Goal: Task Accomplishment & Management: Manage account settings

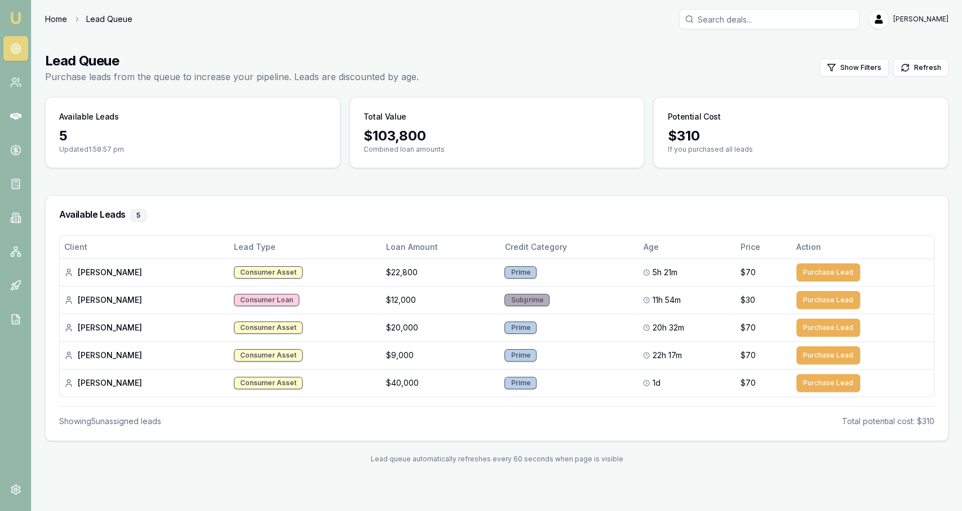
click at [56, 23] on link "Home" at bounding box center [56, 19] width 22 height 11
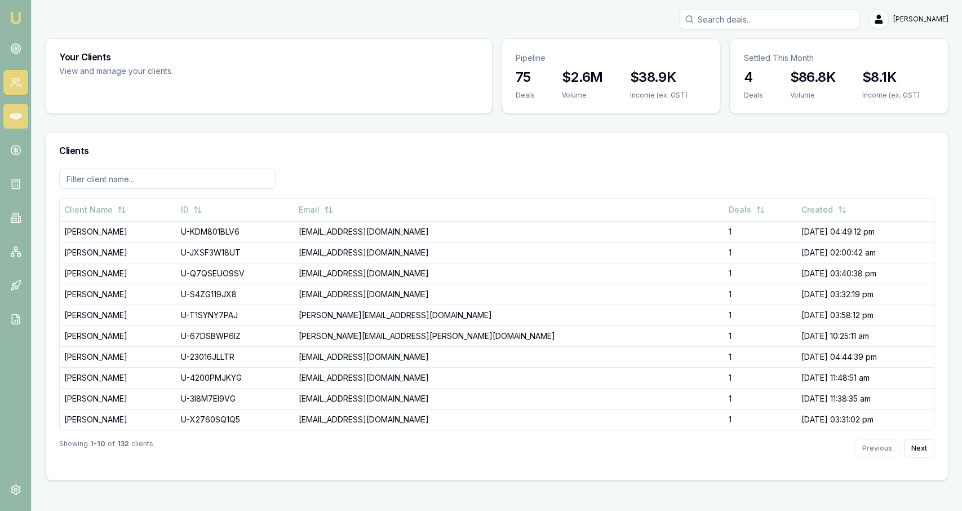
click at [20, 117] on icon at bounding box center [15, 116] width 11 height 7
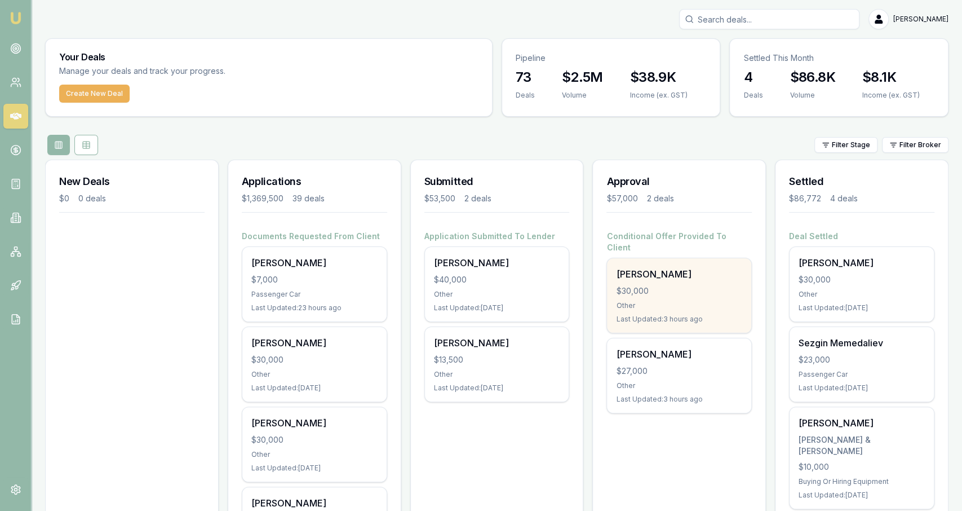
click at [690, 285] on div "$30,000" at bounding box center [679, 290] width 126 height 11
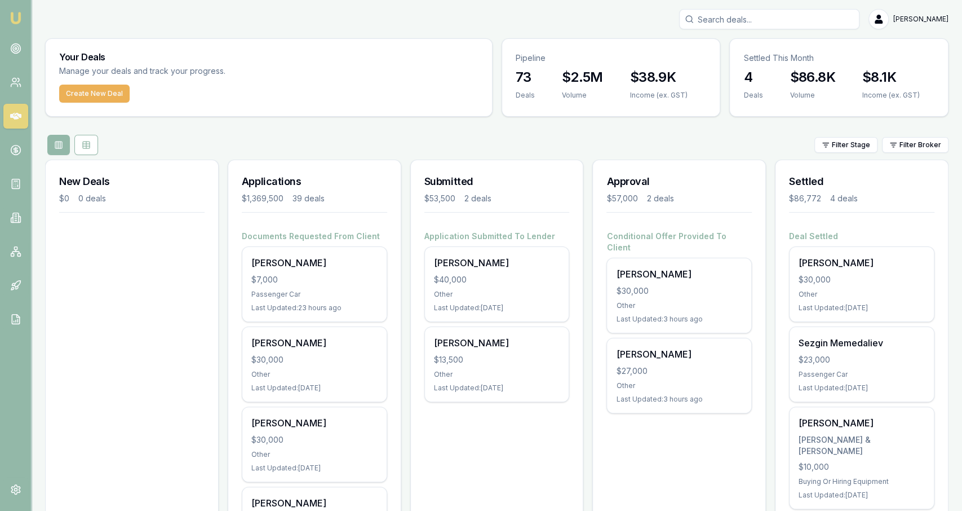
scroll to position [71, 0]
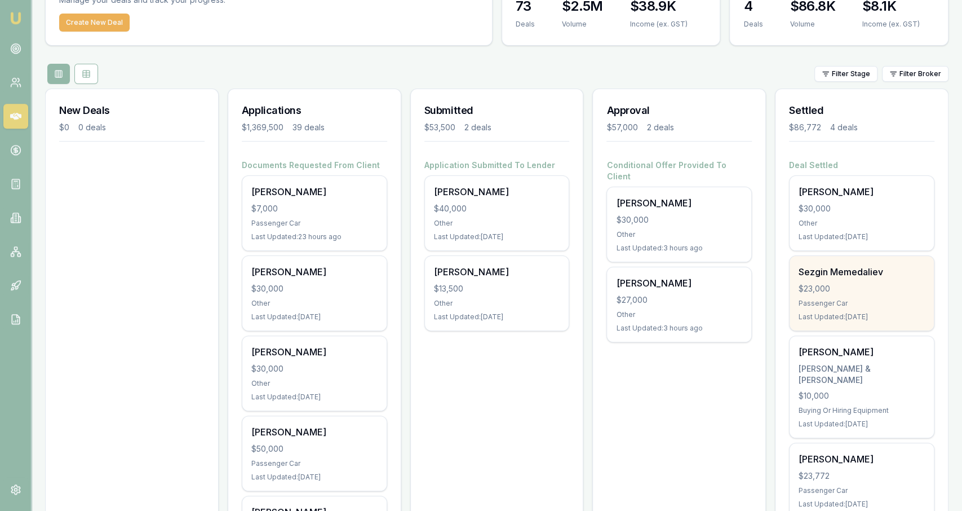
click at [840, 281] on div "Sezgin Memedaliev $23,000 Passenger Car Last Updated: 1 day ago" at bounding box center [862, 293] width 144 height 74
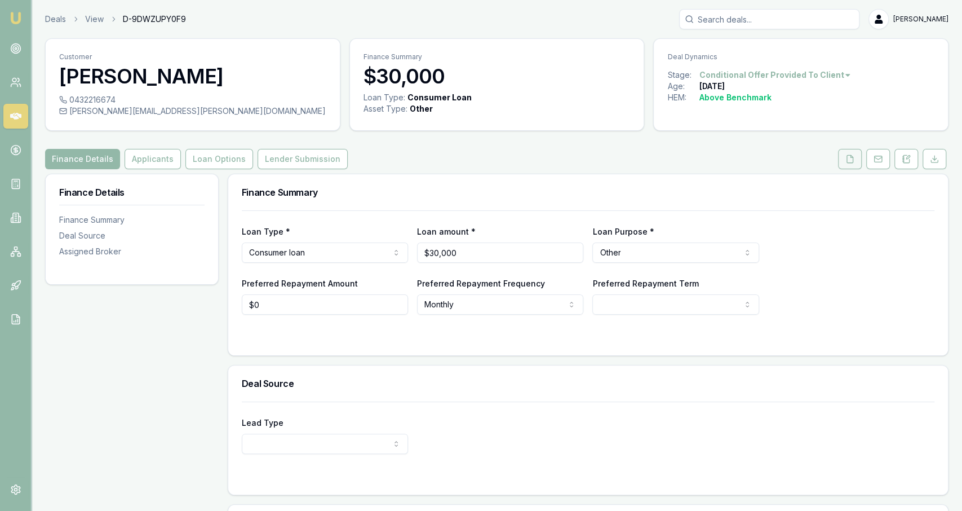
click at [862, 166] on button at bounding box center [850, 159] width 24 height 20
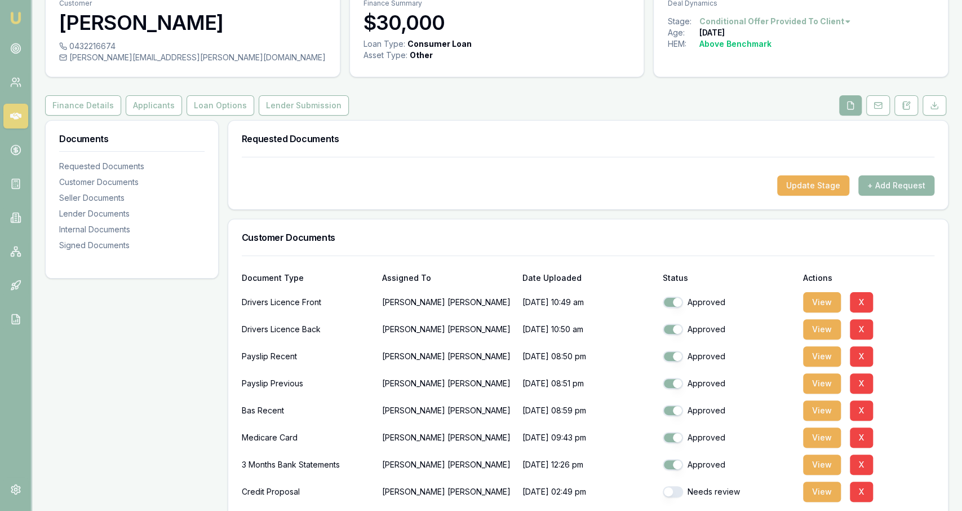
scroll to position [83, 0]
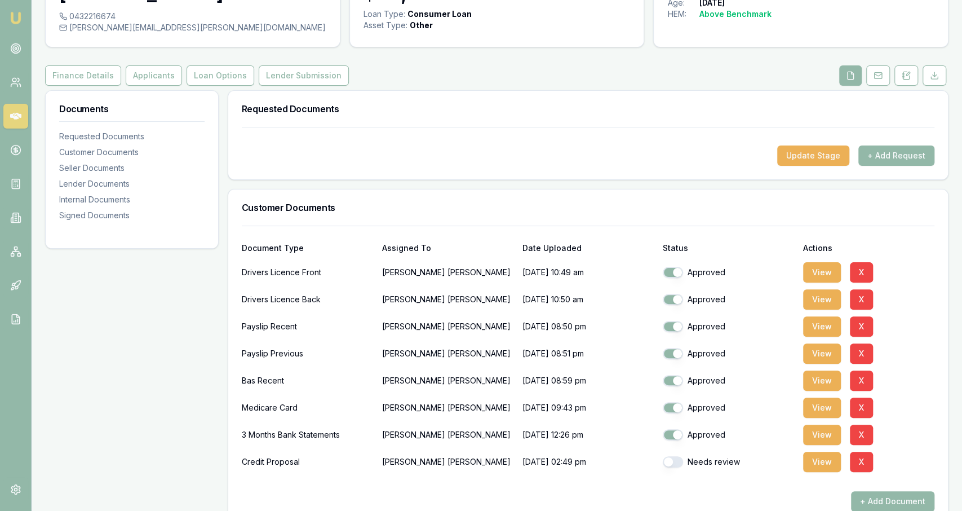
click at [674, 461] on button "button" at bounding box center [673, 461] width 20 height 11
checkbox input "true"
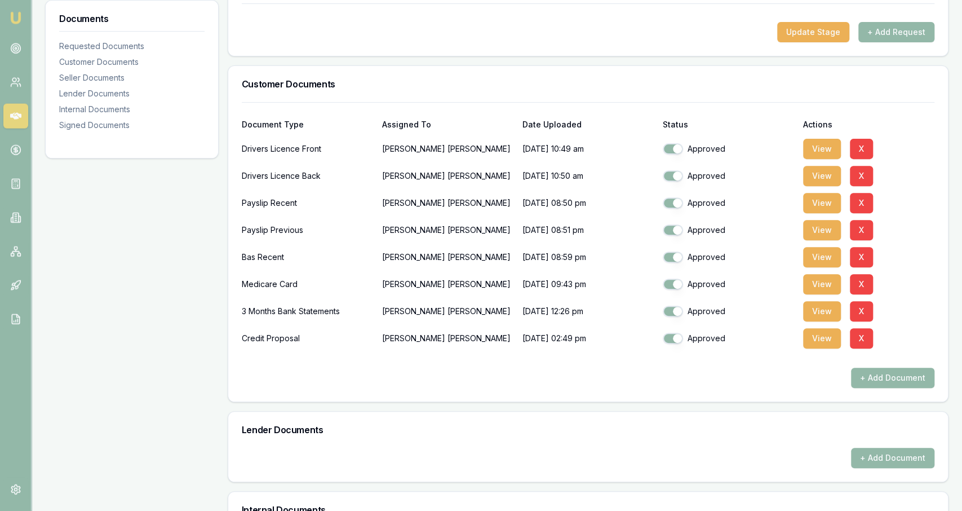
scroll to position [0, 0]
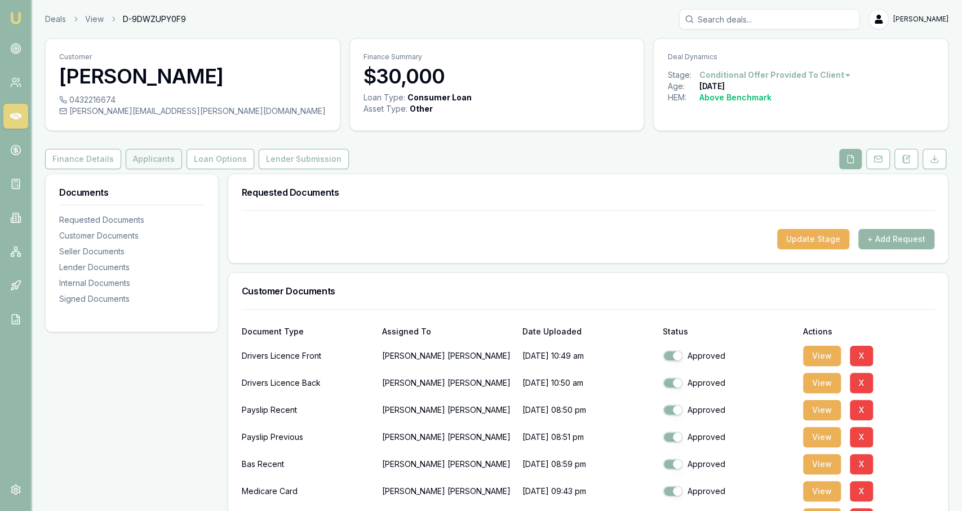
click at [165, 156] on button "Applicants" at bounding box center [154, 159] width 56 height 20
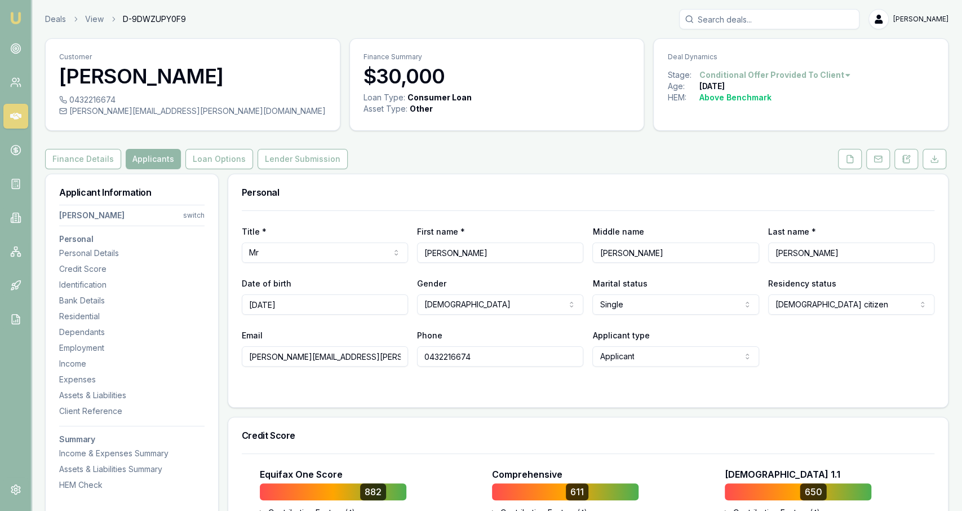
scroll to position [169, 0]
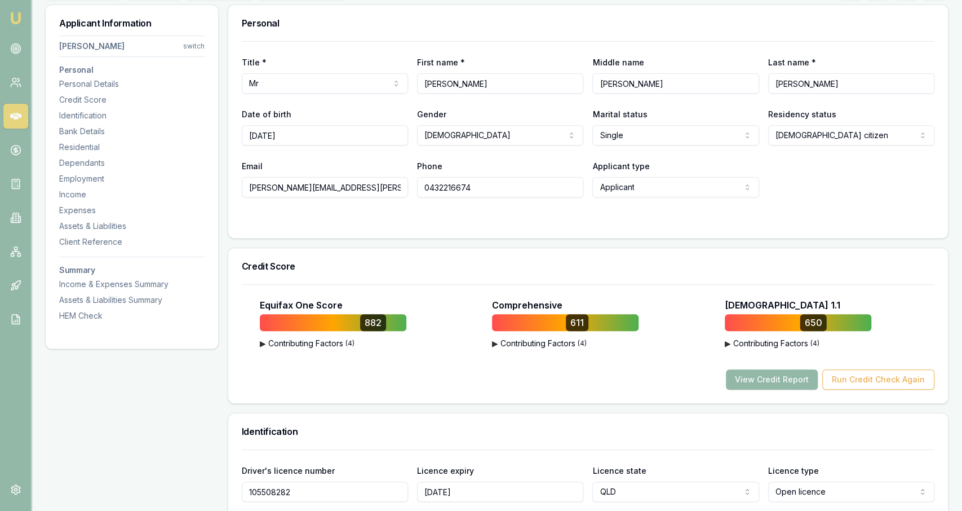
click at [579, 340] on button "▶ Contributing Factors ( 4 )" at bounding box center [565, 343] width 147 height 11
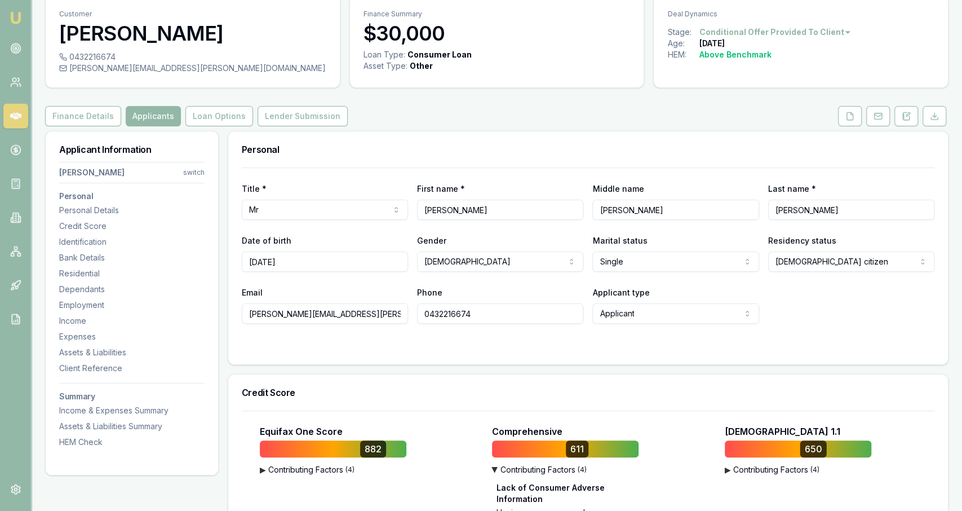
scroll to position [42, 0]
click at [847, 113] on icon at bounding box center [850, 116] width 9 height 9
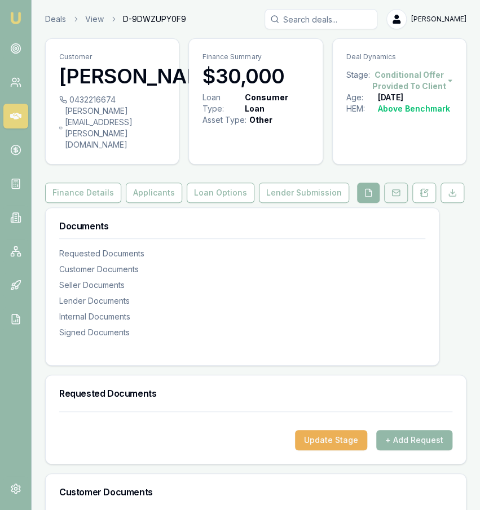
click at [399, 188] on icon at bounding box center [395, 192] width 9 height 9
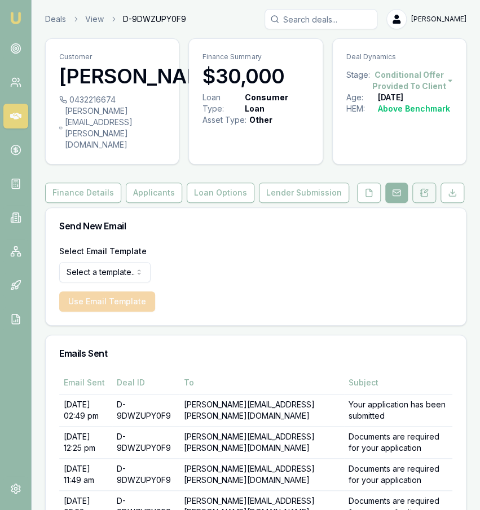
click at [419, 187] on button at bounding box center [424, 193] width 24 height 20
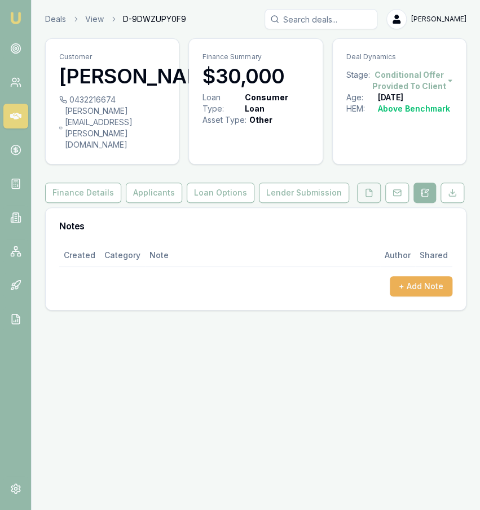
click at [373, 189] on button at bounding box center [369, 193] width 24 height 20
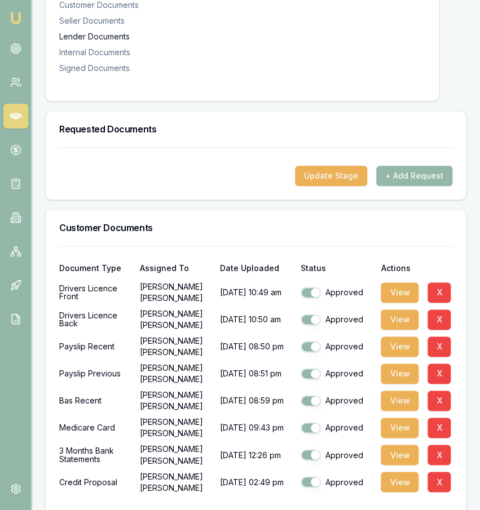
scroll to position [306, 0]
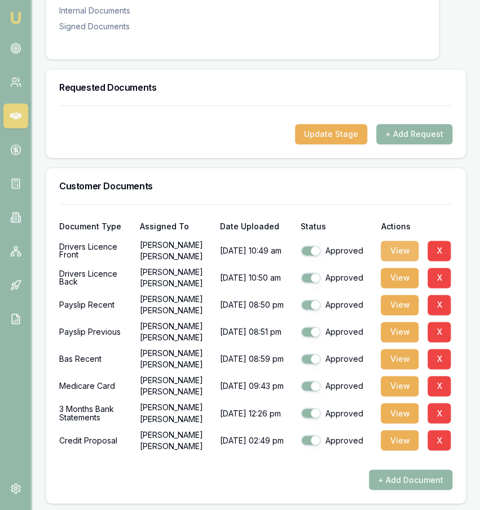
click at [399, 241] on button "View" at bounding box center [400, 251] width 38 height 20
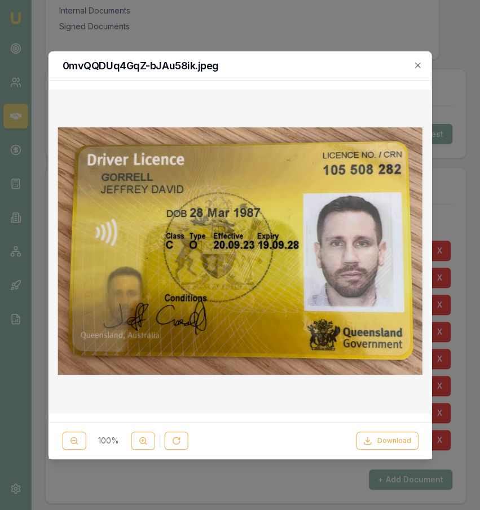
click at [417, 73] on div "0mvQQDUq4GqZ-bJAu58ik.jpeg" at bounding box center [239, 66] width 383 height 29
click at [417, 69] on h2 "0mvQQDUq4GqZ-bJAu58ik.jpeg" at bounding box center [240, 66] width 356 height 10
click at [416, 61] on icon "button" at bounding box center [417, 65] width 9 height 9
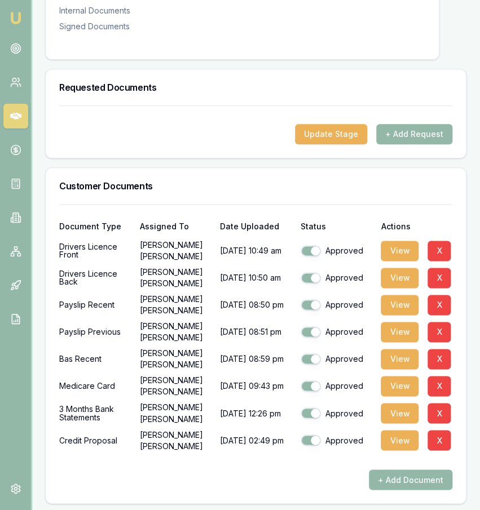
scroll to position [0, 0]
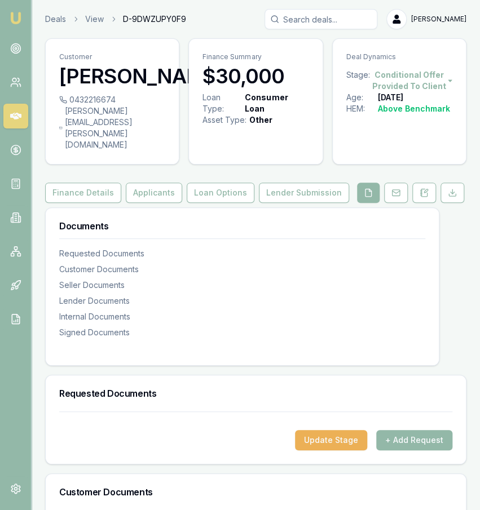
click at [113, 105] on div "0432216674" at bounding box center [112, 99] width 106 height 11
copy div "0432216674"
click at [136, 137] on div "jeff.gorrell@me.com" at bounding box center [112, 127] width 106 height 45
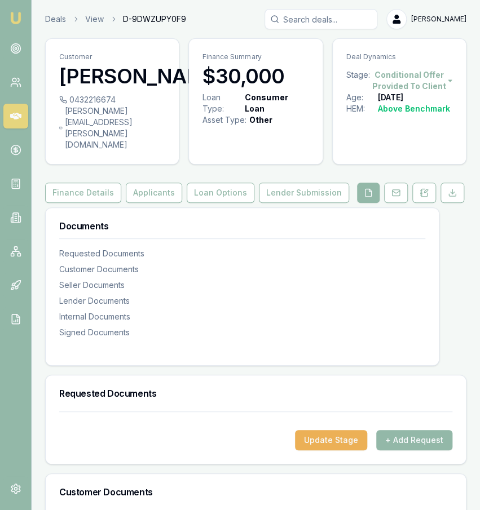
click at [136, 137] on div "jeff.gorrell@me.com" at bounding box center [112, 127] width 106 height 45
copy icon
click at [394, 188] on icon at bounding box center [395, 192] width 9 height 9
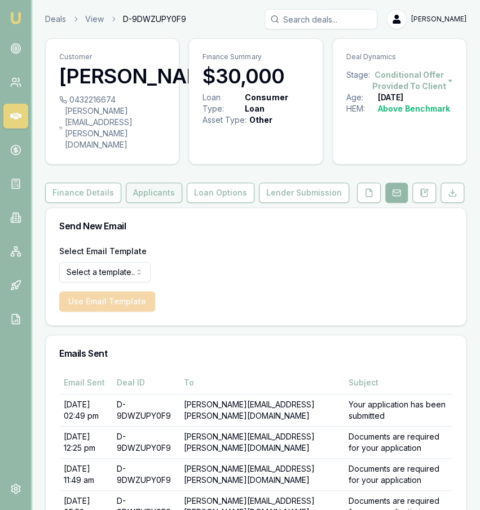
click at [156, 183] on button "Applicants" at bounding box center [154, 193] width 56 height 20
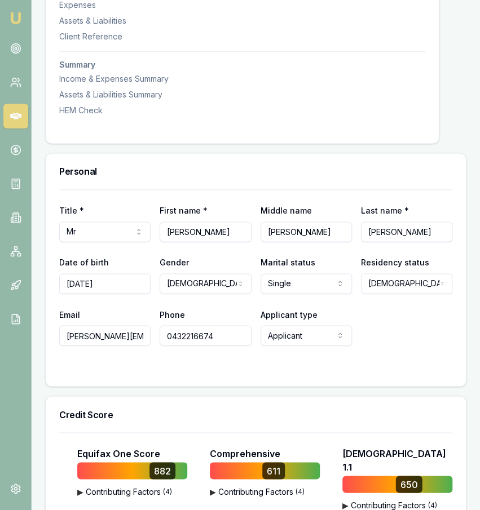
scroll to position [170, 0]
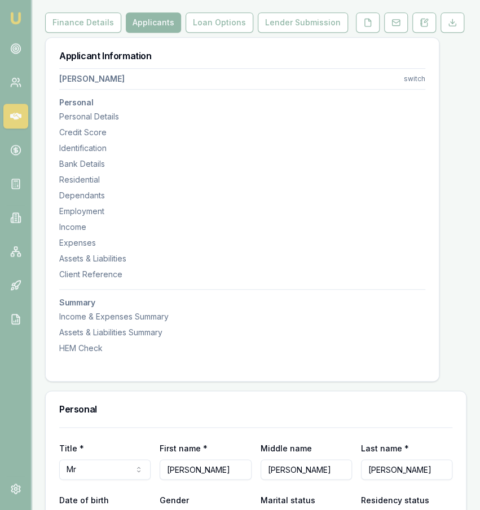
click at [403, 38] on div "Applicant Information Jeffrey Gorrell switch Personal Personal Details Credit S…" at bounding box center [242, 203] width 393 height 330
click at [396, 15] on button at bounding box center [396, 22] width 24 height 20
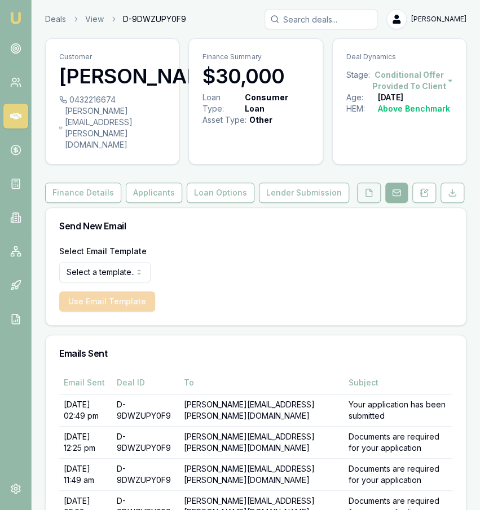
click at [379, 183] on button at bounding box center [369, 193] width 24 height 20
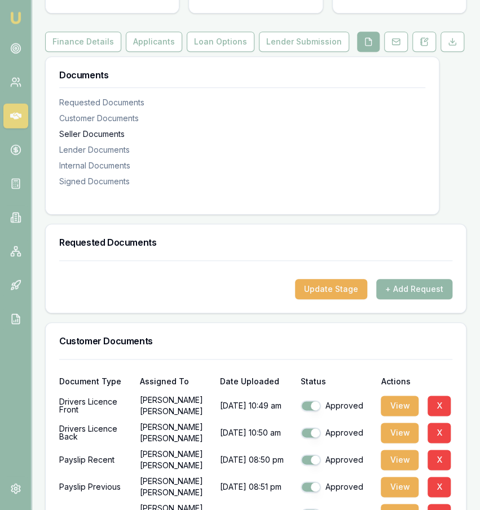
scroll to position [154, 0]
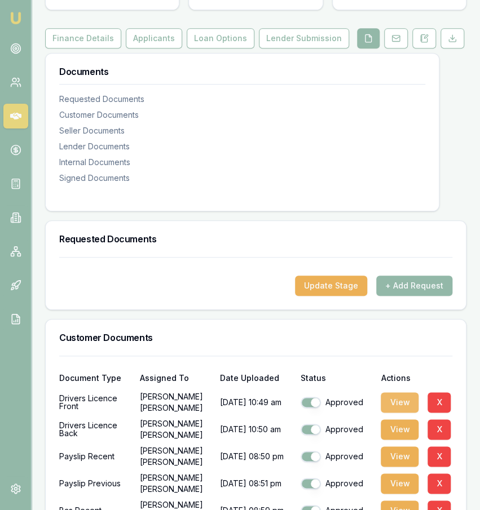
click at [404, 392] on button "View" at bounding box center [400, 402] width 38 height 20
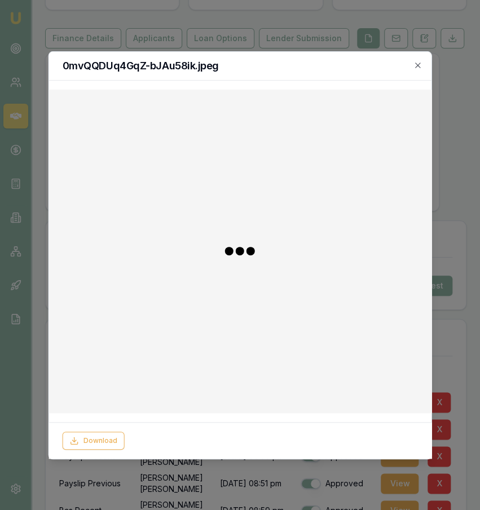
click at [330, 45] on div at bounding box center [240, 255] width 480 height 510
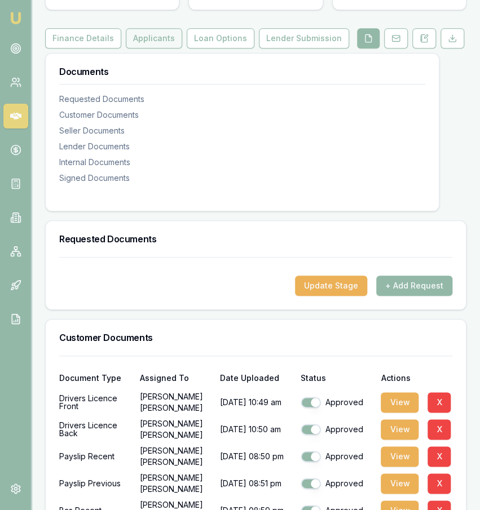
click at [171, 28] on button "Applicants" at bounding box center [154, 38] width 56 height 20
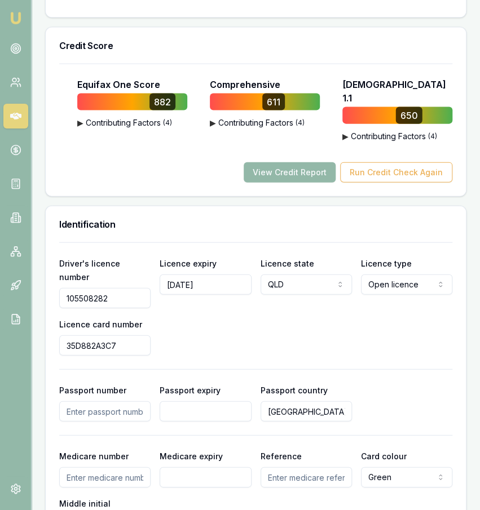
scroll to position [821, 0]
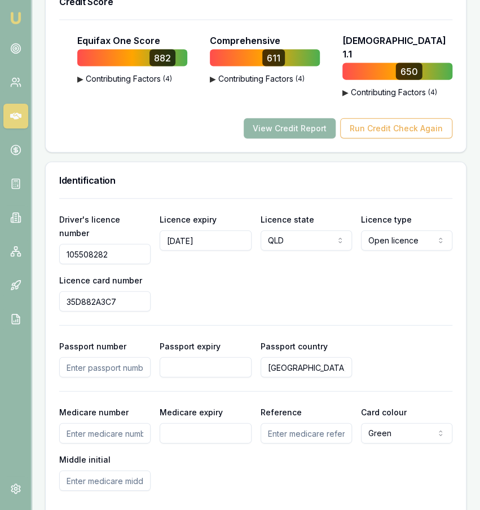
click at [127, 244] on input "105508282" at bounding box center [104, 254] width 91 height 20
click at [83, 292] on input "35D882A3C7" at bounding box center [104, 302] width 91 height 20
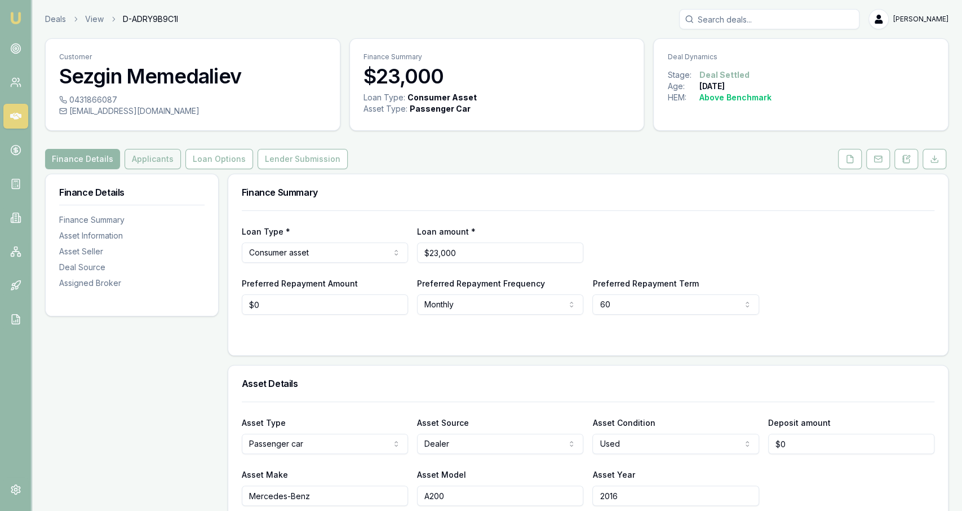
click at [167, 157] on button "Applicants" at bounding box center [153, 159] width 56 height 20
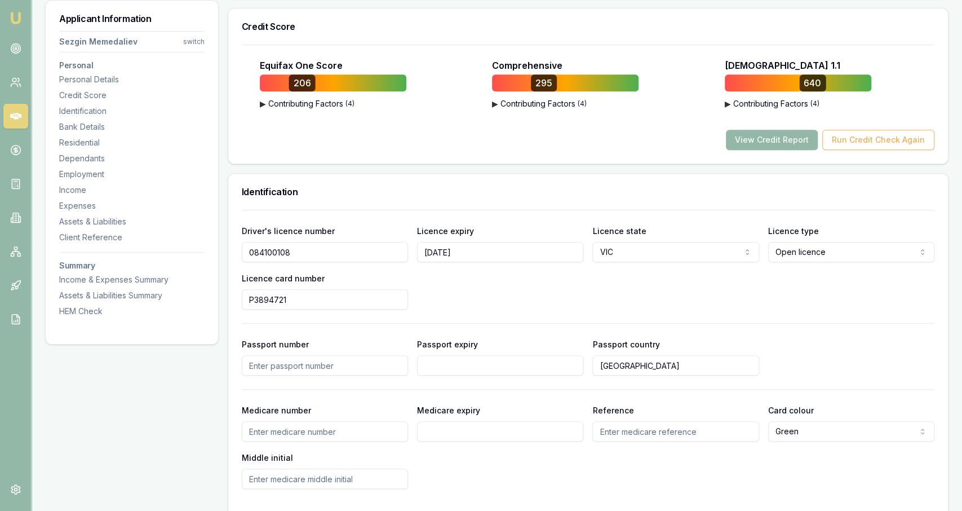
scroll to position [398, 0]
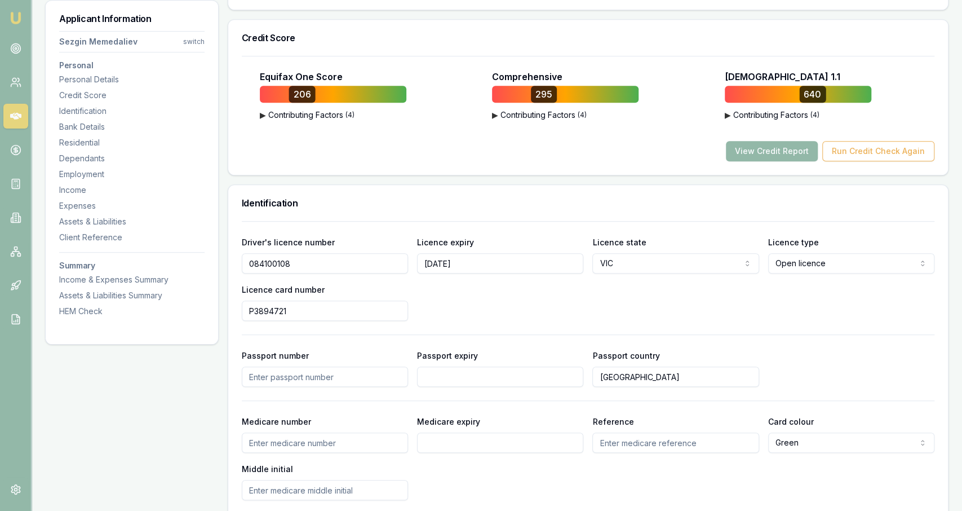
click at [515, 231] on div "Driver's licence number 084100108 Licence expiry 24/07/2027 Licence state VIC N…" at bounding box center [588, 360] width 693 height 279
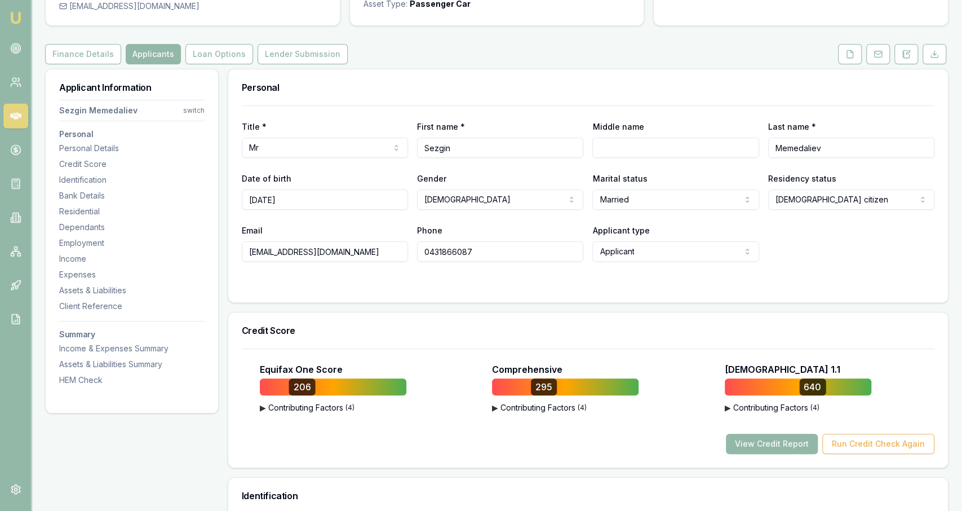
scroll to position [0, 0]
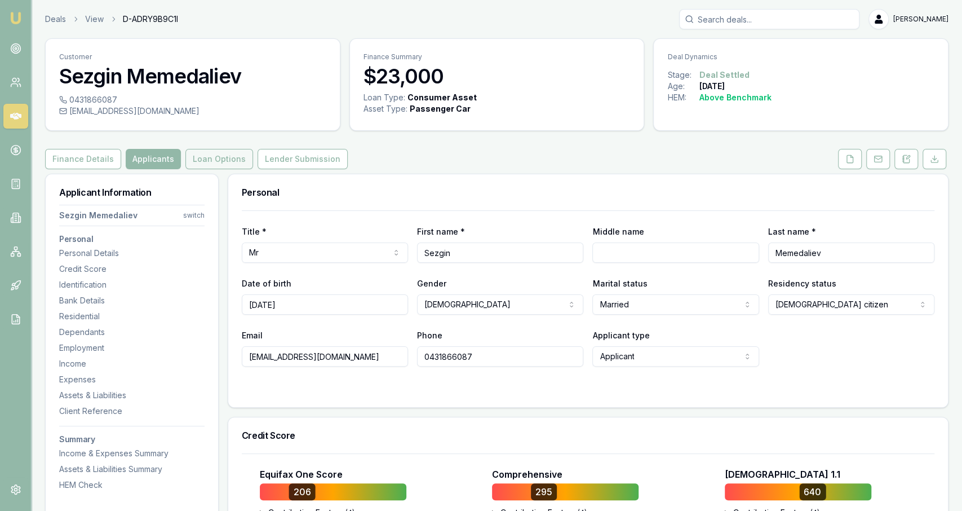
click at [207, 164] on button "Loan Options" at bounding box center [220, 159] width 68 height 20
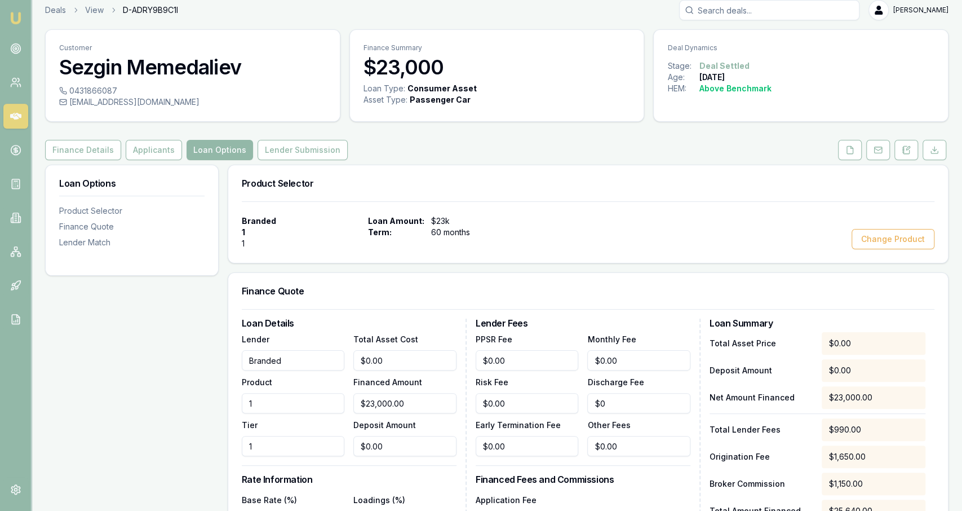
scroll to position [8, 0]
click at [61, 14] on link "Deals" at bounding box center [55, 10] width 21 height 11
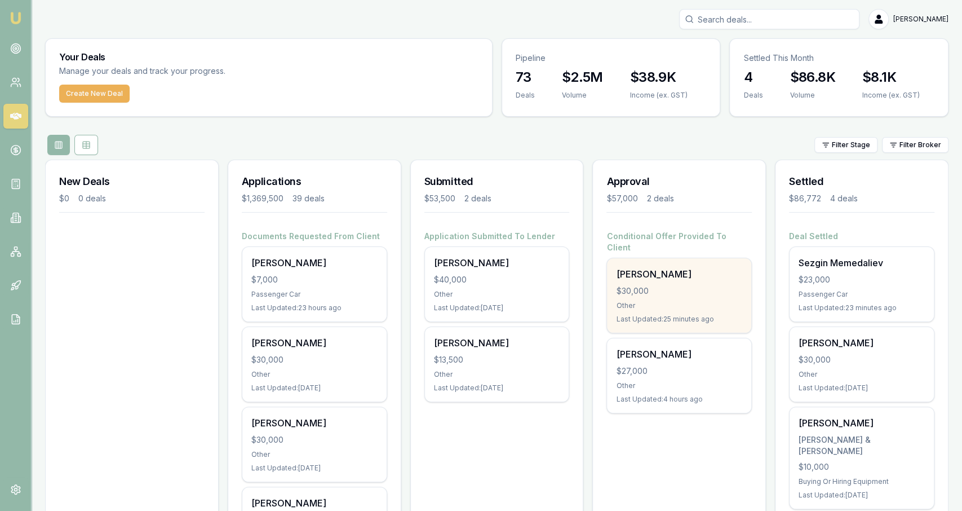
click at [664, 315] on div "Last Updated: 25 minutes ago" at bounding box center [679, 319] width 126 height 9
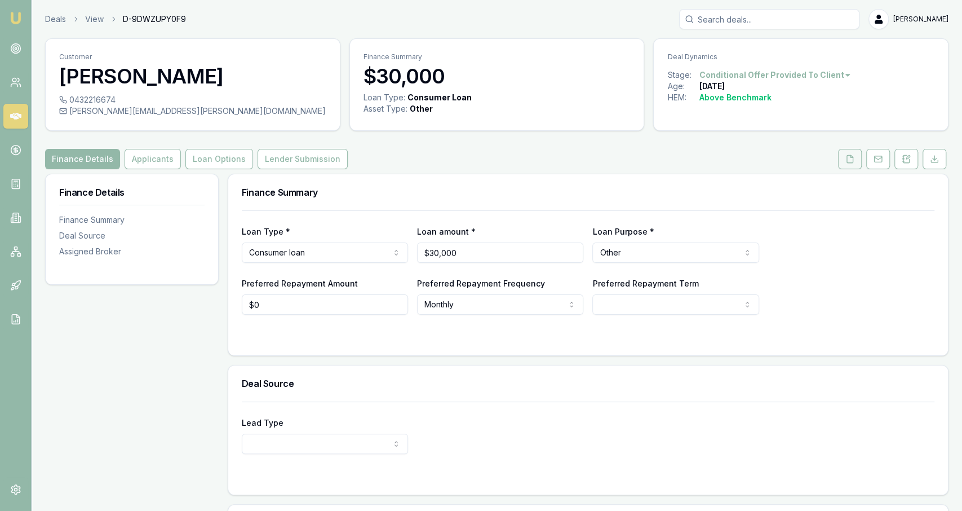
click at [851, 157] on icon at bounding box center [850, 158] width 9 height 9
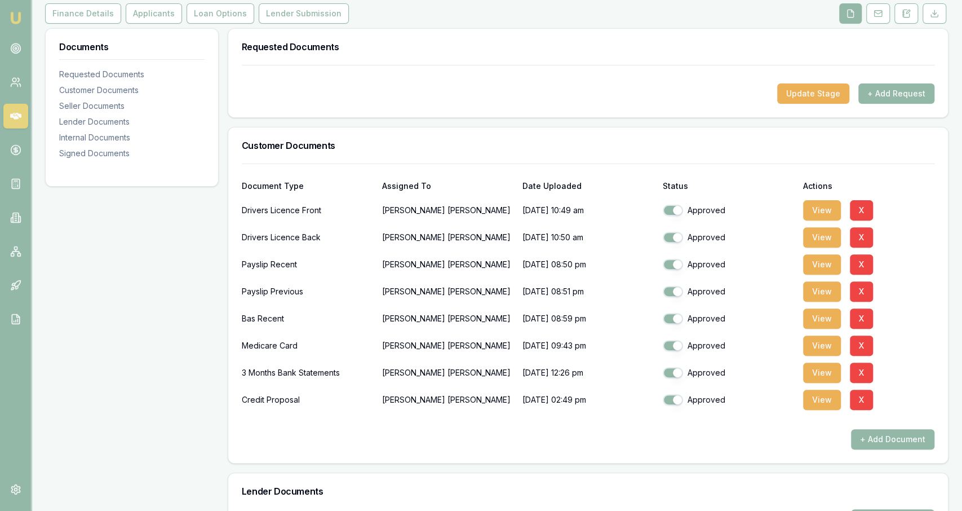
scroll to position [149, 0]
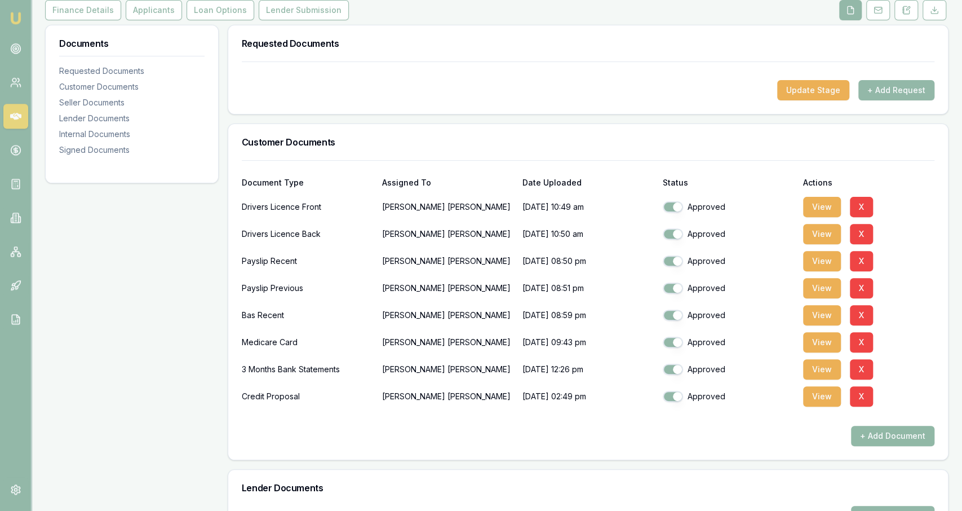
click at [884, 443] on button "+ Add Document" at bounding box center [892, 436] width 83 height 20
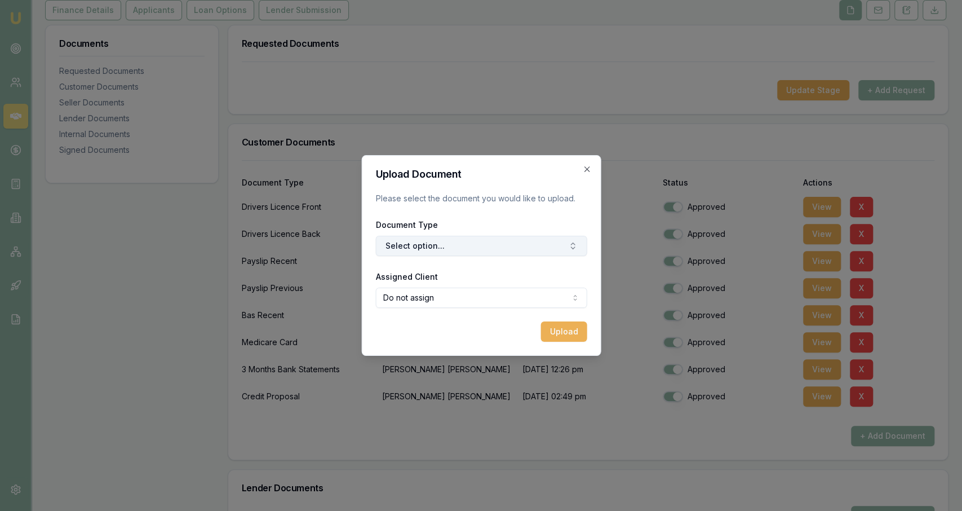
click at [573, 248] on icon "button" at bounding box center [572, 245] width 9 height 9
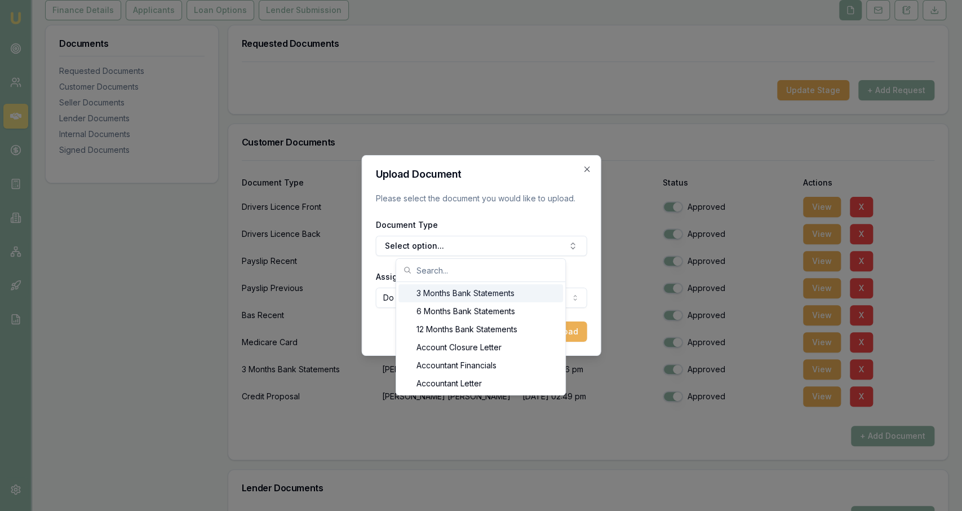
click at [474, 289] on div "3 Months Bank Statements" at bounding box center [481, 293] width 165 height 18
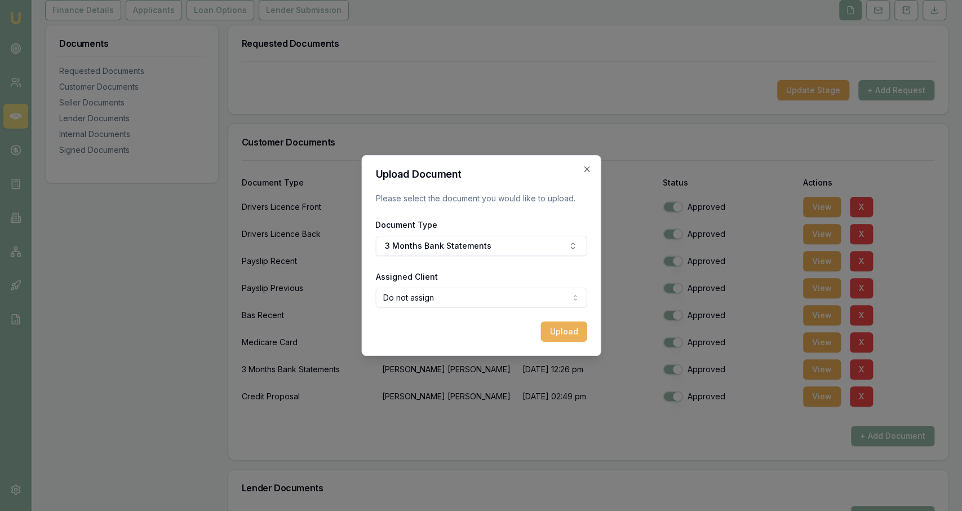
click at [470, 294] on body "Emu Broker Deals View D-9DWZUPY0F9 Jackson Fanfulla Toggle Menu Customer Jeffre…" at bounding box center [481, 106] width 962 height 511
select select "U-67DSBWP6IZ"
click at [560, 337] on button "Upload" at bounding box center [564, 331] width 46 height 20
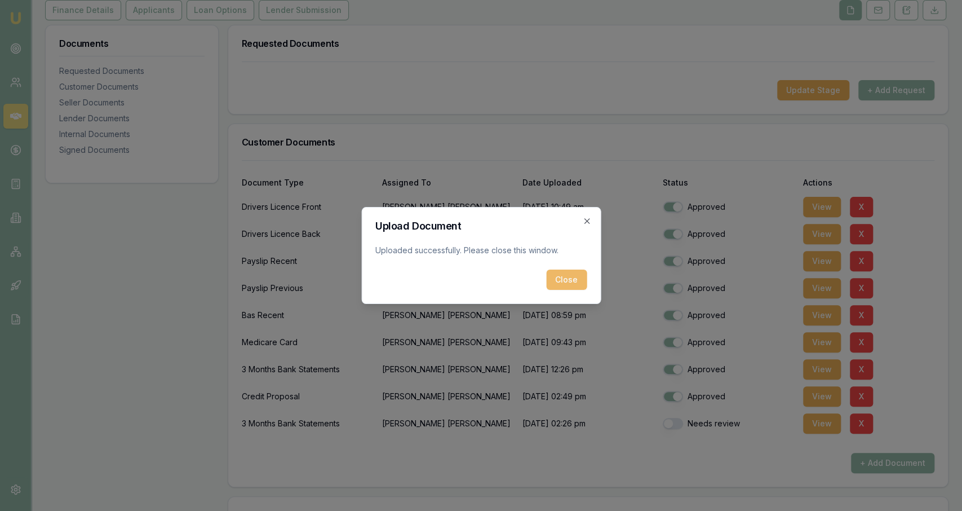
click at [579, 282] on button "Close" at bounding box center [566, 280] width 41 height 20
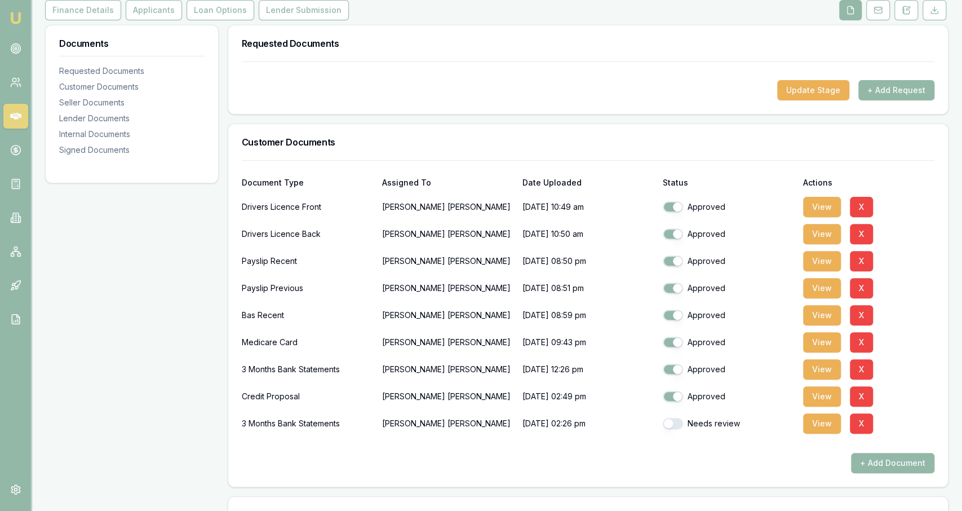
click at [676, 425] on button "button" at bounding box center [673, 423] width 20 height 11
checkbox input "true"
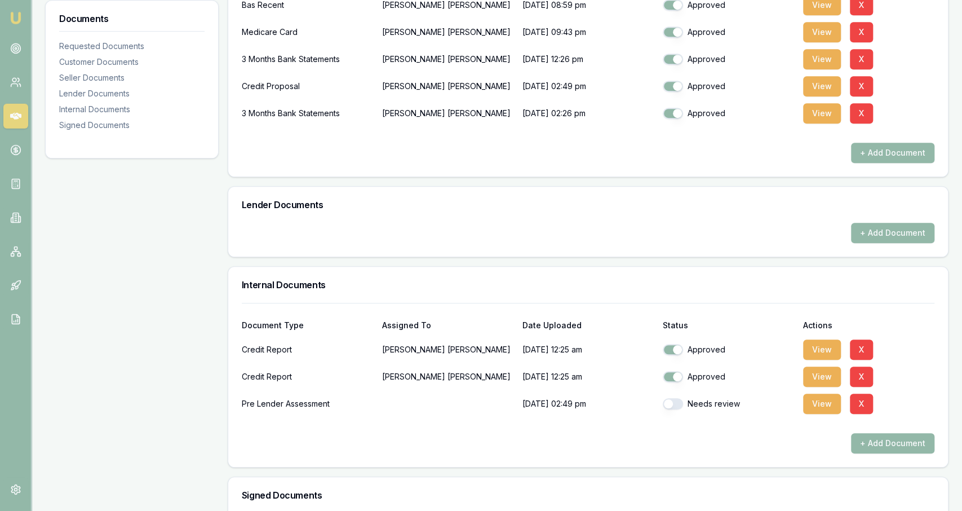
scroll to position [484, 0]
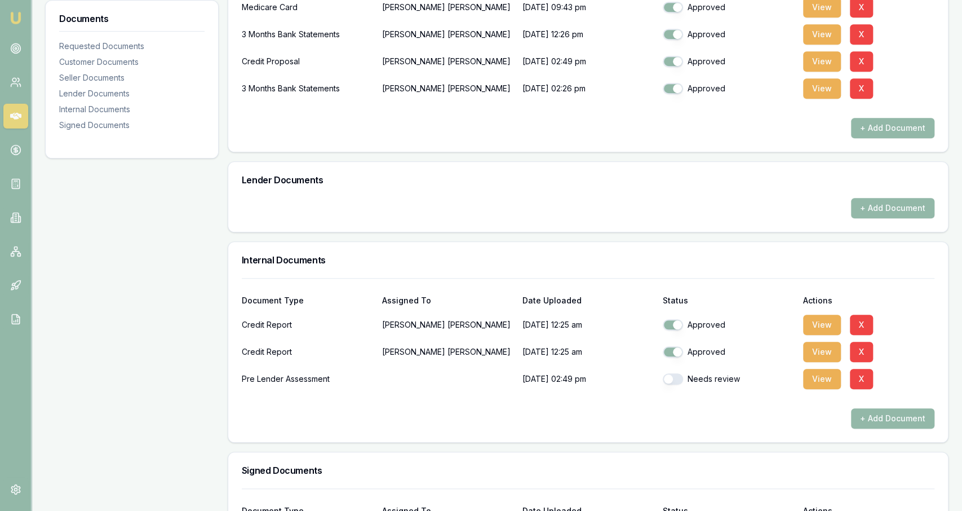
click at [677, 378] on button "button" at bounding box center [673, 378] width 20 height 11
checkbox input "true"
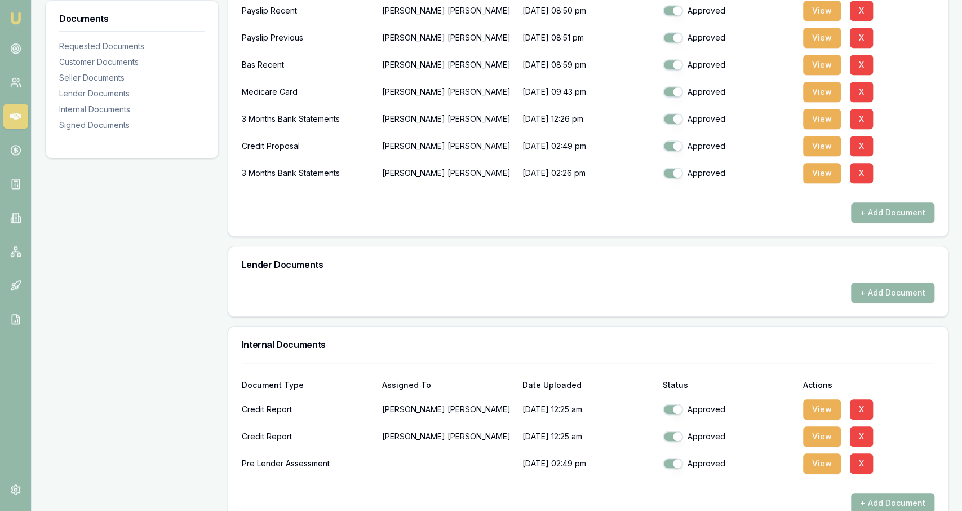
scroll to position [399, 0]
click at [810, 166] on button "View" at bounding box center [822, 174] width 38 height 20
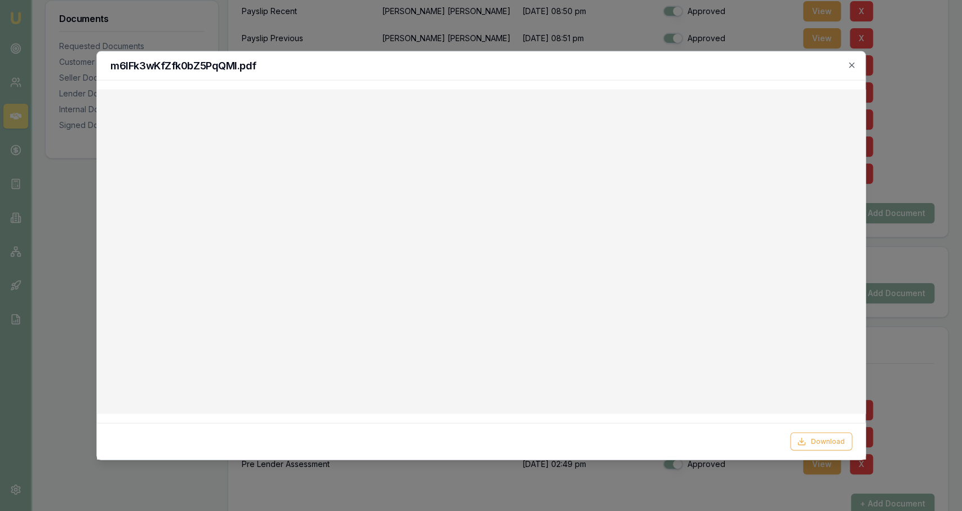
click at [484, 37] on div at bounding box center [481, 255] width 962 height 511
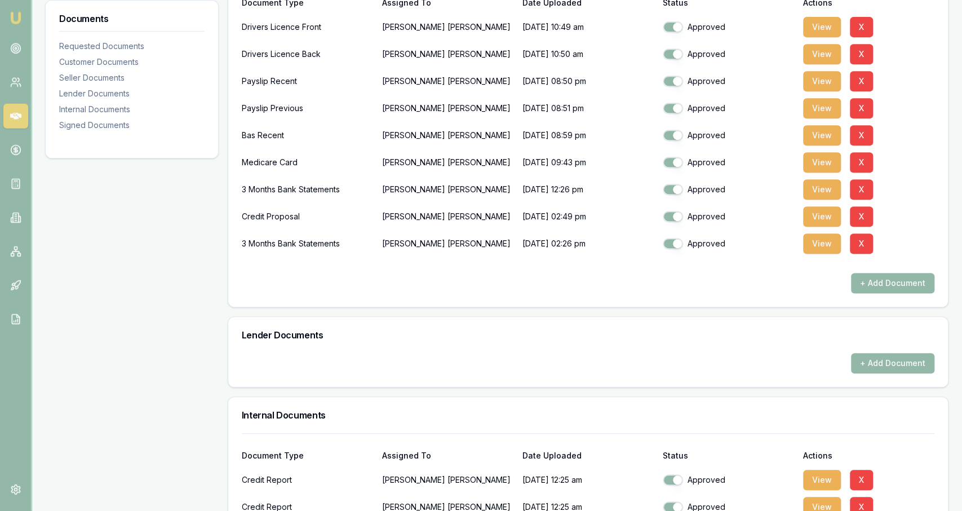
scroll to position [327, 0]
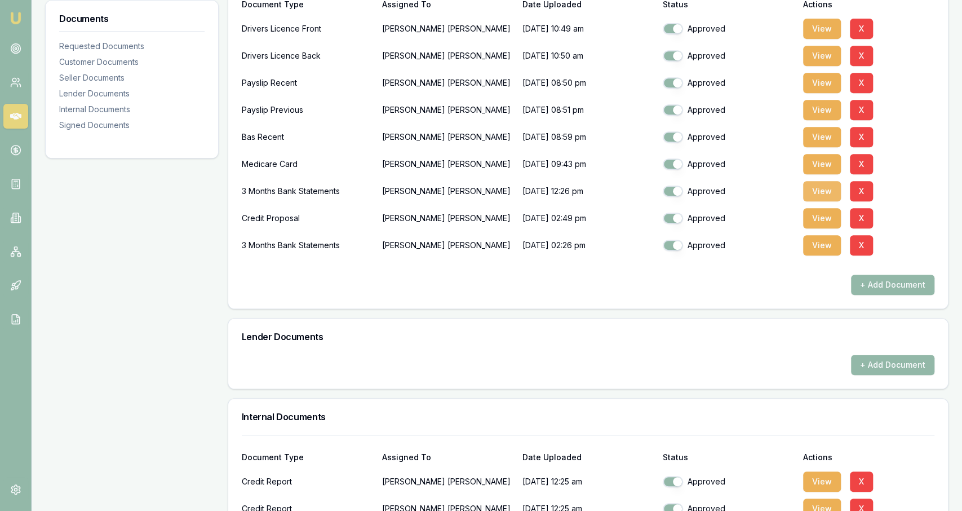
click at [818, 192] on button "View" at bounding box center [822, 191] width 38 height 20
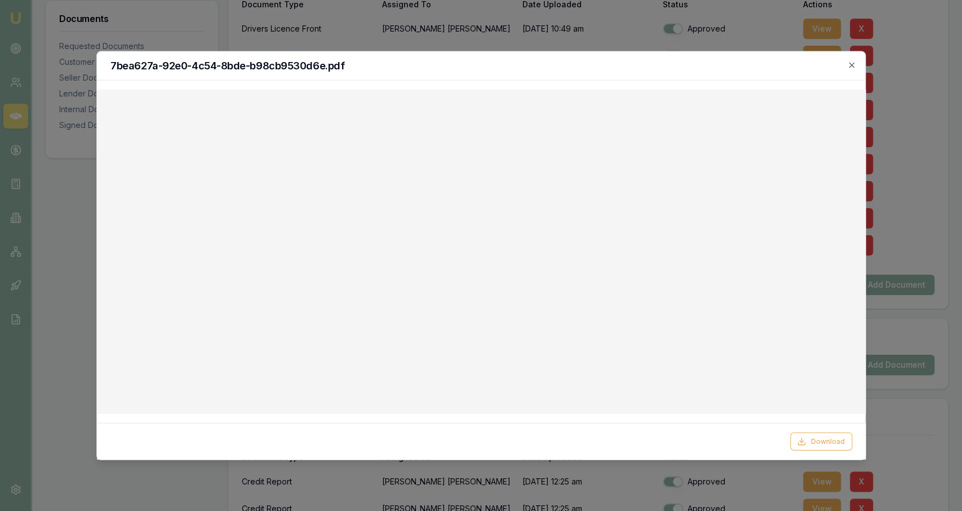
click at [861, 226] on div at bounding box center [481, 252] width 769 height 324
click at [263, 26] on div at bounding box center [481, 255] width 962 height 511
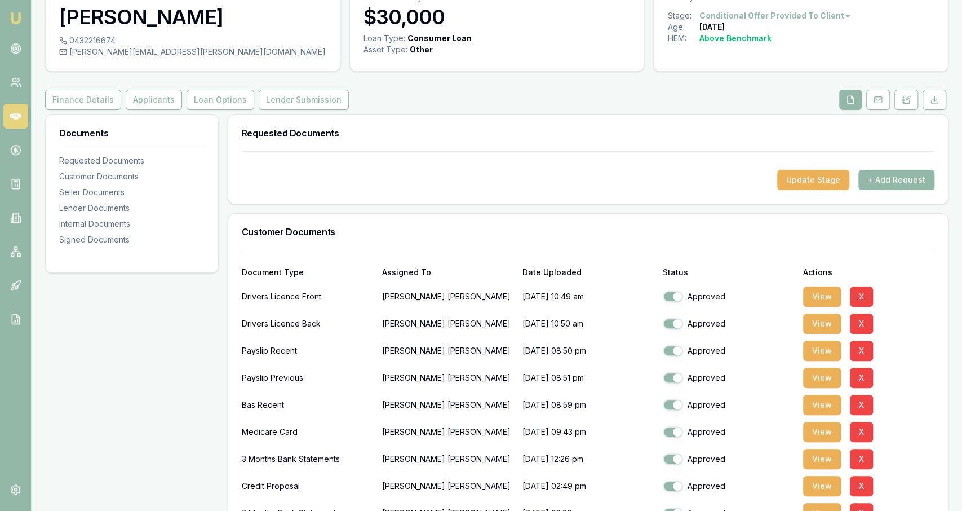
scroll to position [57, 0]
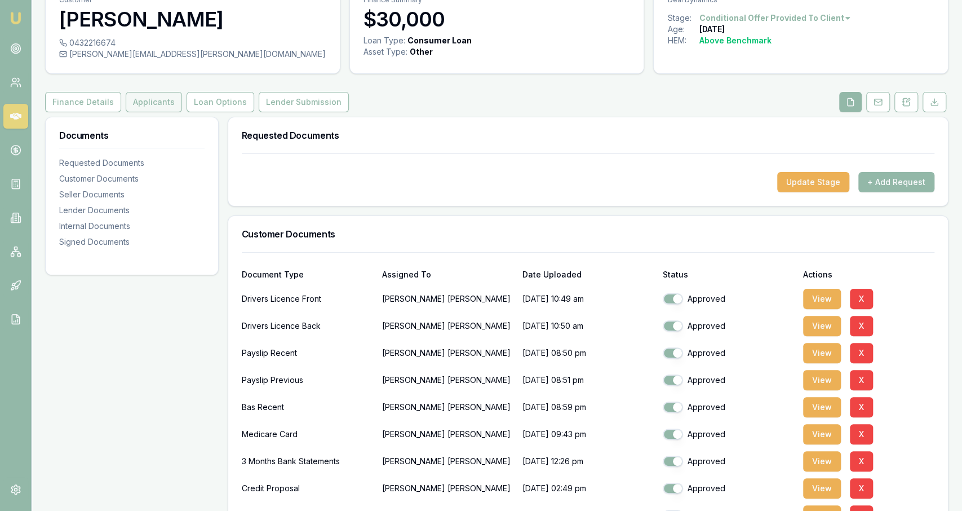
click at [156, 109] on button "Applicants" at bounding box center [154, 102] width 56 height 20
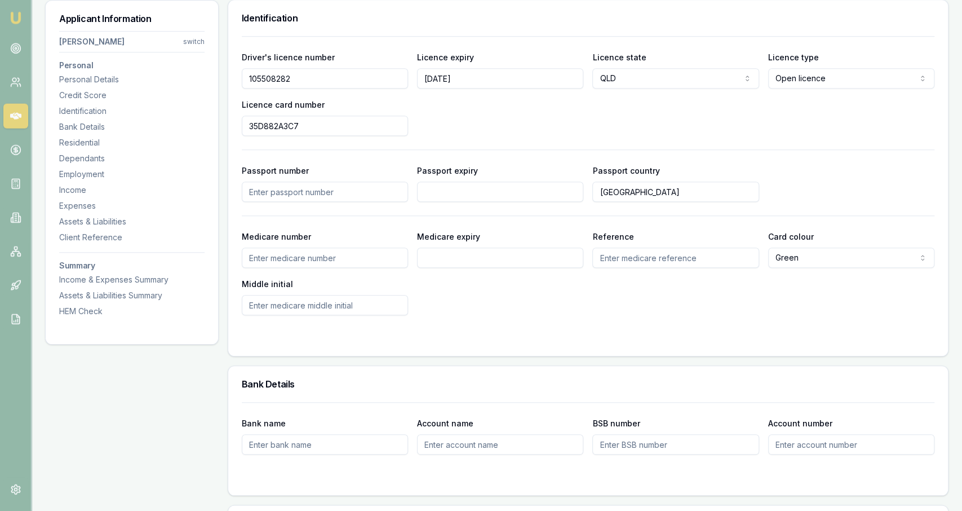
scroll to position [260, 0]
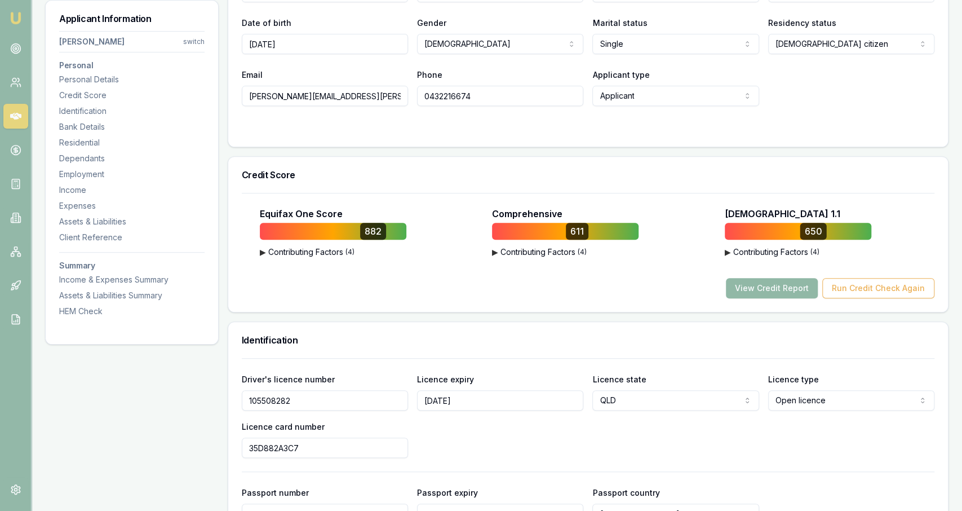
click at [769, 287] on button "View Credit Report" at bounding box center [772, 288] width 92 height 20
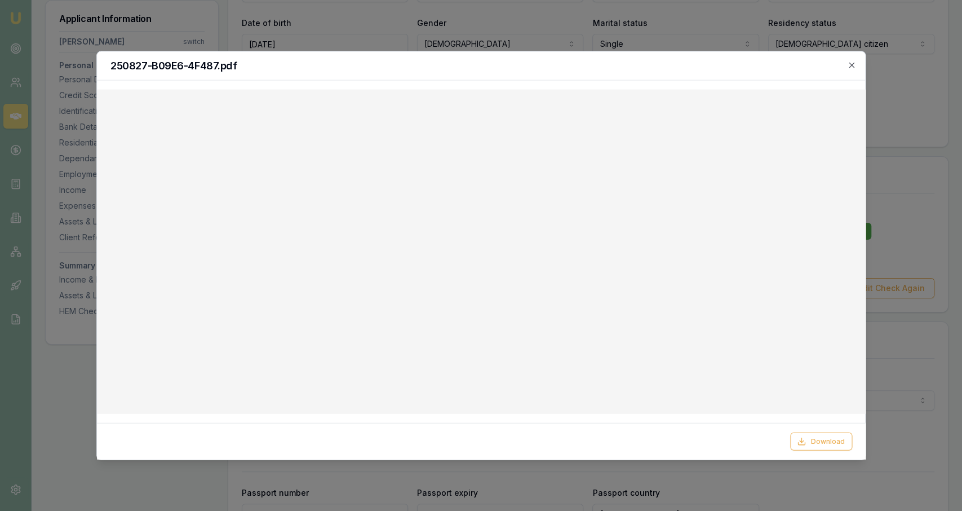
click at [398, 33] on div at bounding box center [481, 255] width 962 height 511
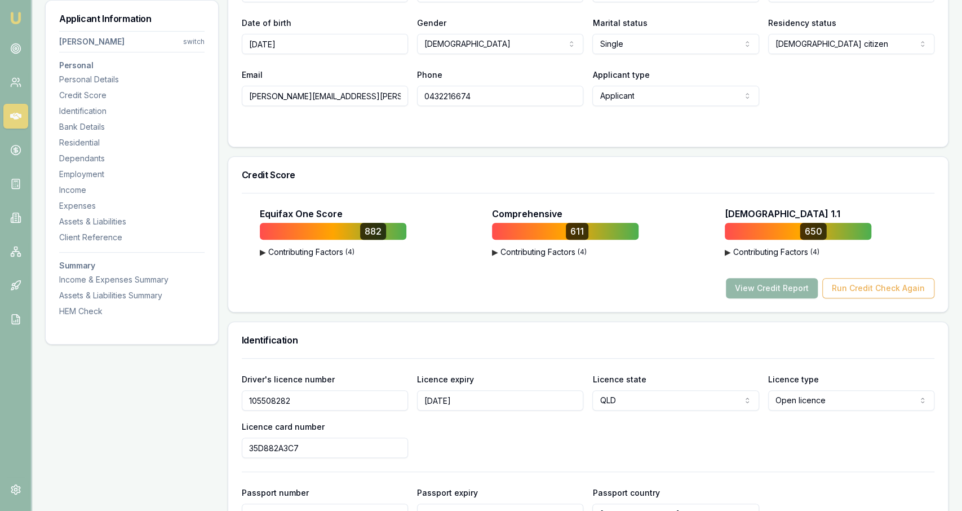
scroll to position [0, 0]
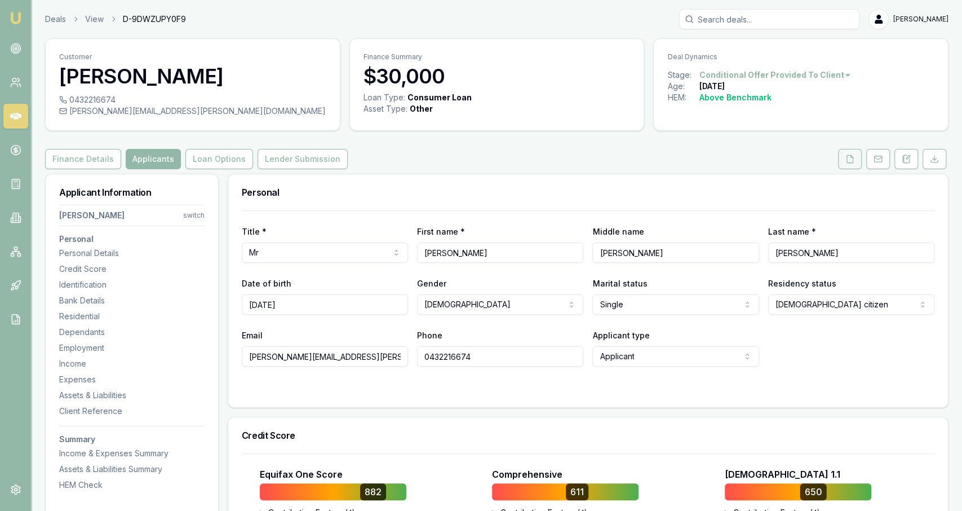
click at [859, 160] on button at bounding box center [850, 159] width 24 height 20
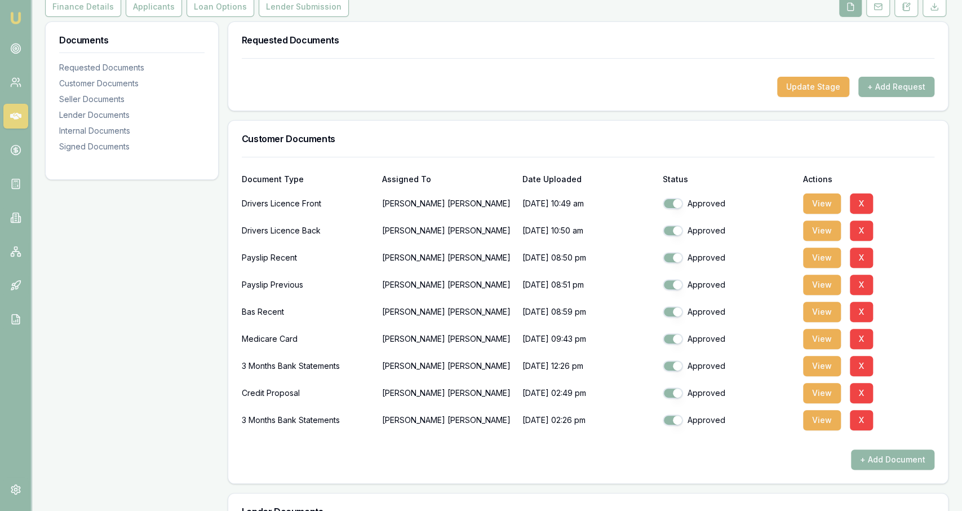
scroll to position [225, 0]
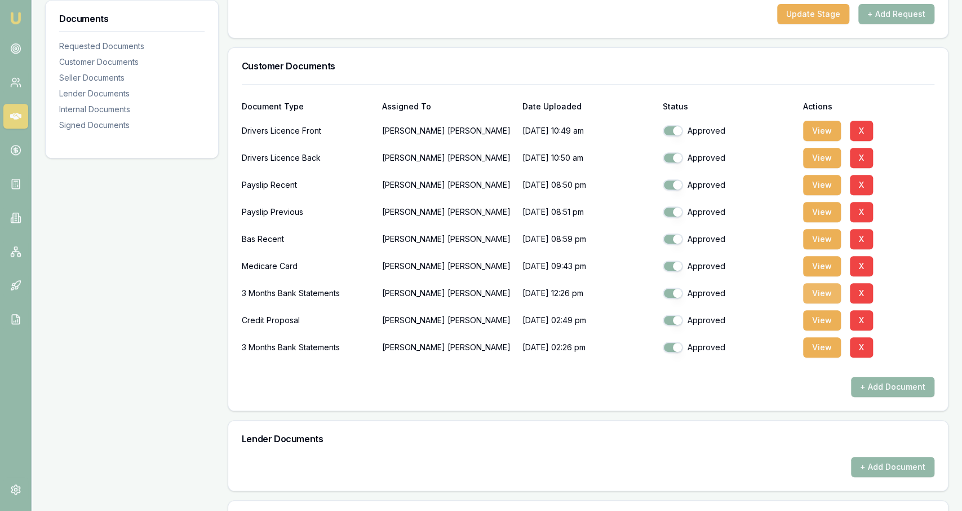
click at [811, 292] on button "View" at bounding box center [822, 293] width 38 height 20
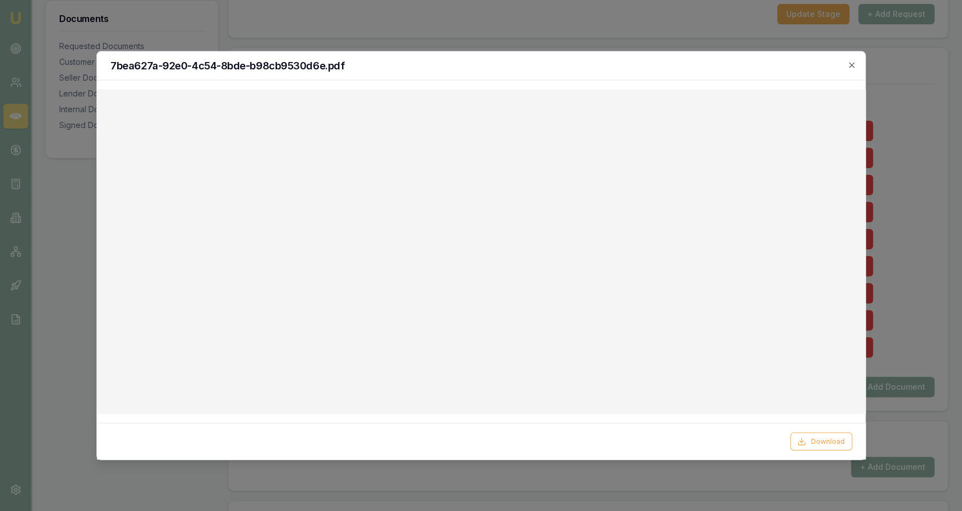
click at [508, 10] on div at bounding box center [481, 255] width 962 height 511
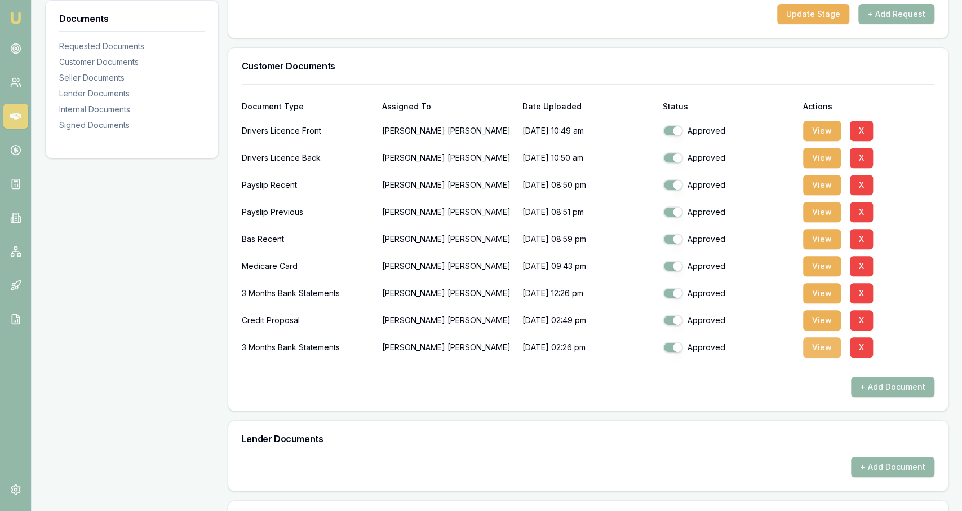
click at [810, 348] on button "View" at bounding box center [822, 347] width 38 height 20
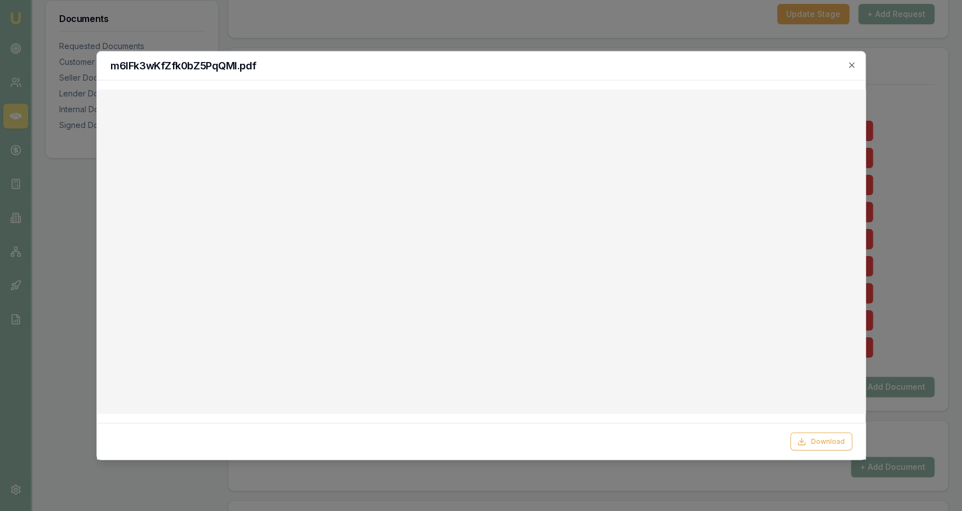
click at [617, 11] on div at bounding box center [481, 255] width 962 height 511
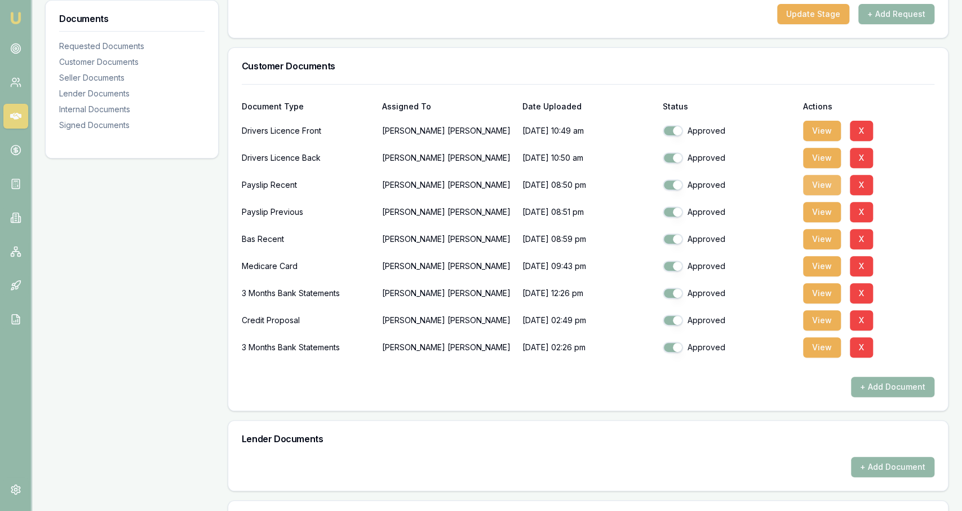
click at [805, 186] on button "View" at bounding box center [822, 185] width 38 height 20
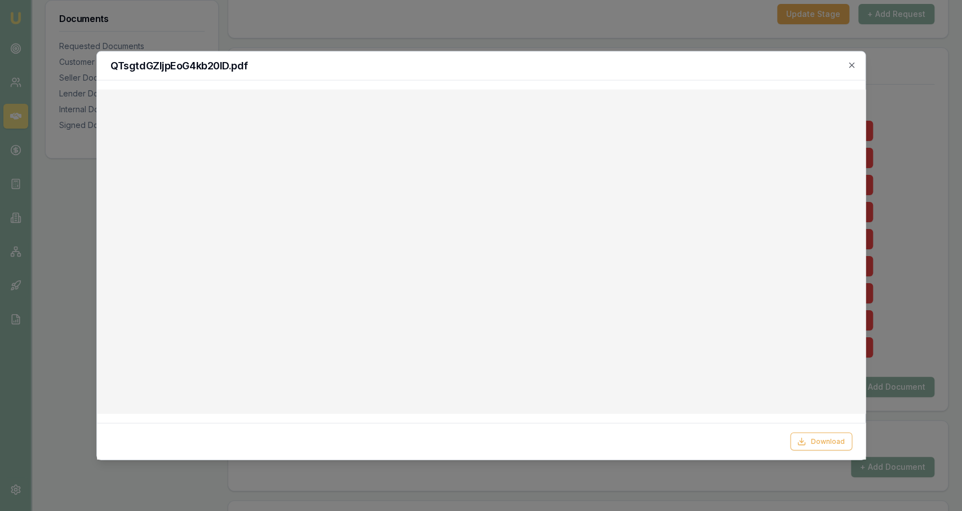
click at [303, 18] on div at bounding box center [481, 255] width 962 height 511
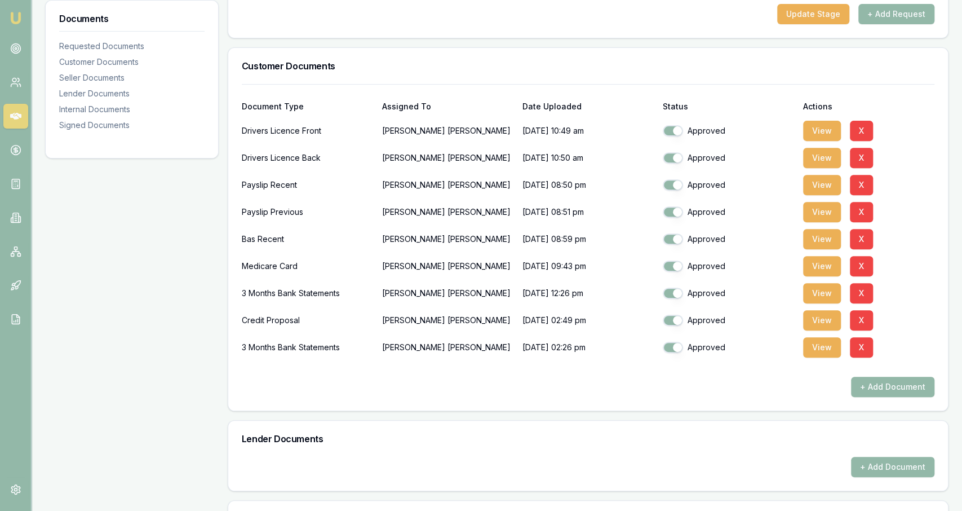
scroll to position [0, 0]
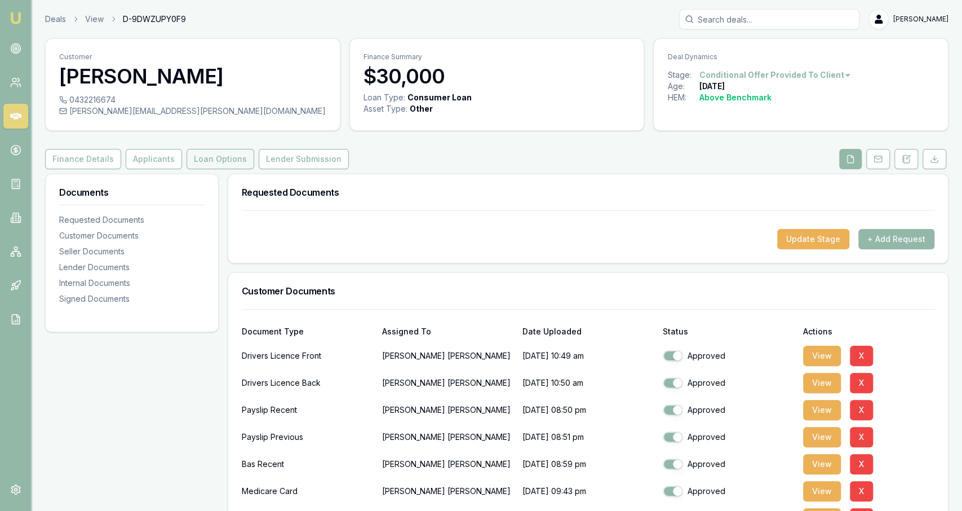
click at [201, 153] on button "Loan Options" at bounding box center [221, 159] width 68 height 20
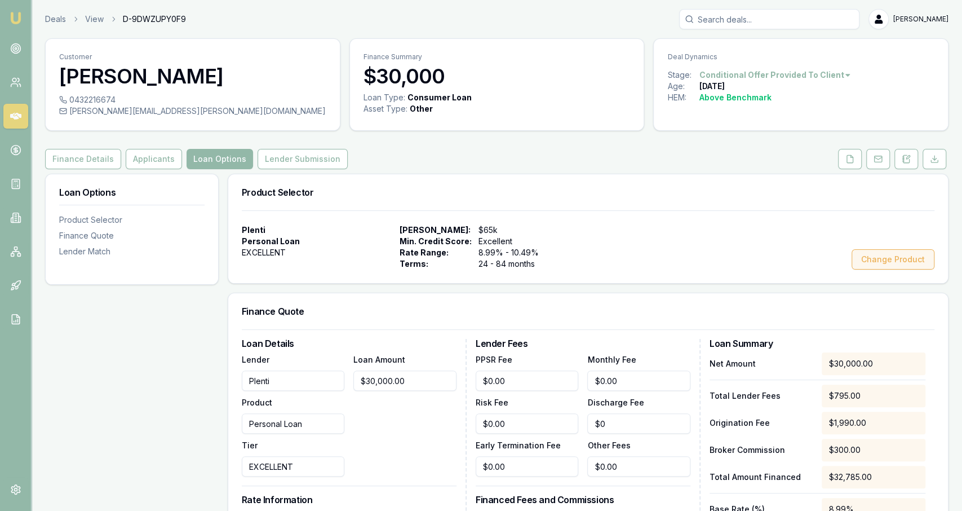
click at [906, 260] on button "Change Product" at bounding box center [893, 259] width 83 height 20
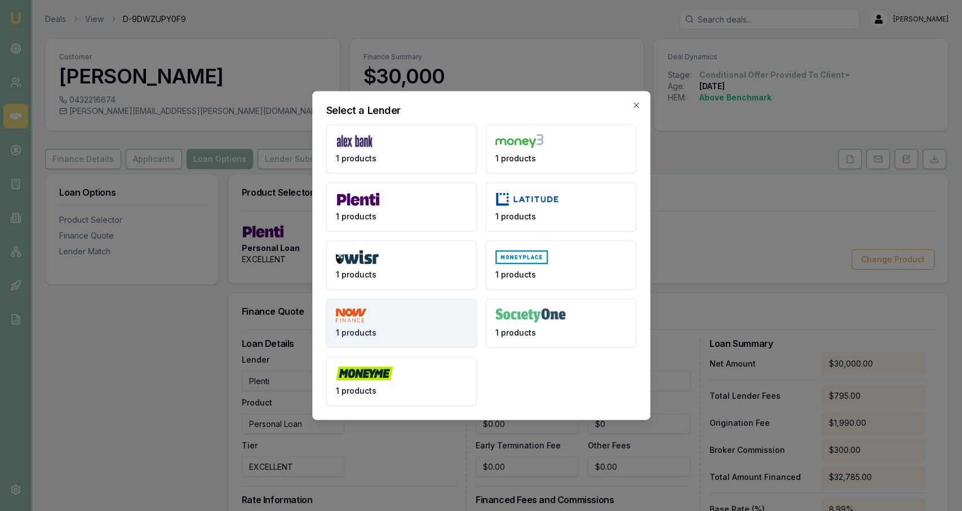
click at [395, 314] on button "1 products" at bounding box center [401, 323] width 151 height 49
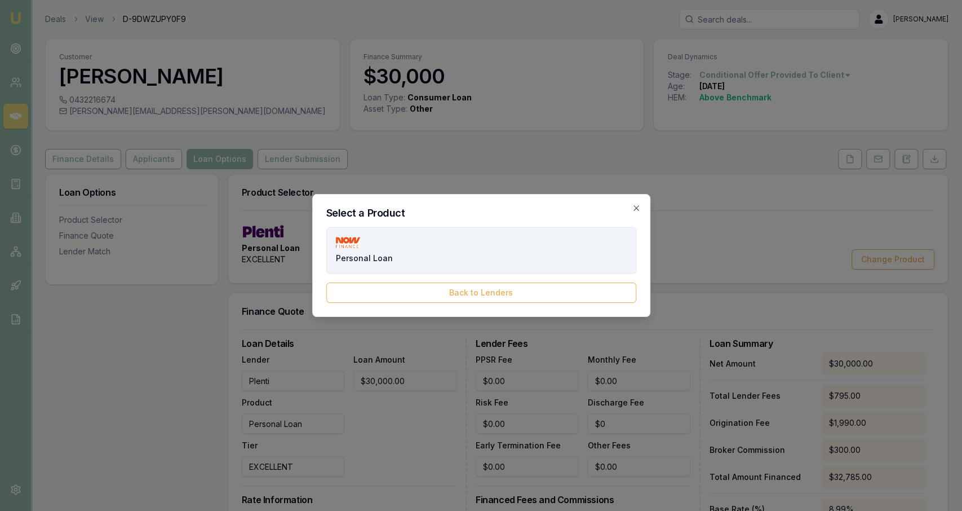
click at [426, 252] on button "Personal Loan" at bounding box center [481, 250] width 310 height 46
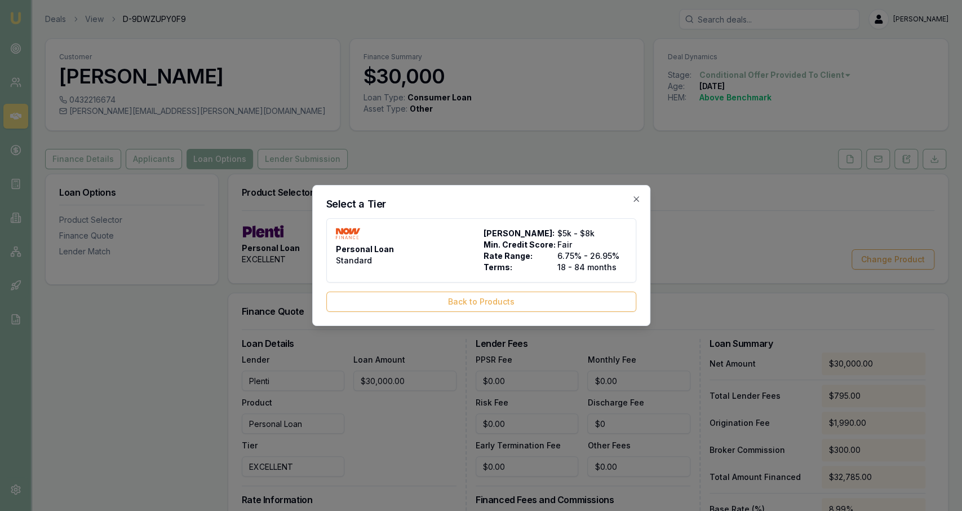
click at [426, 252] on div "Personal Loan Standard" at bounding box center [407, 250] width 143 height 45
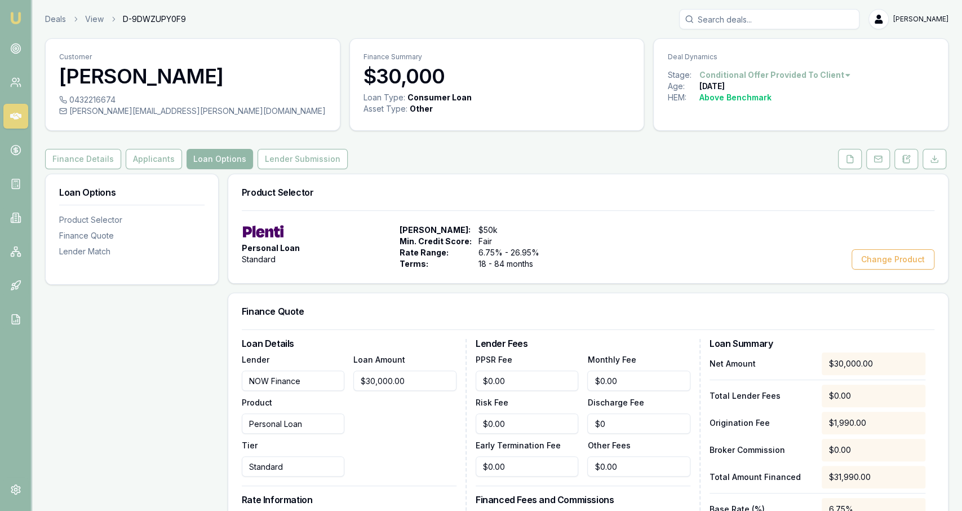
type input "NOW Finance"
type input "Standard"
type input "6.75"
type input "18"
type input "$0.00"
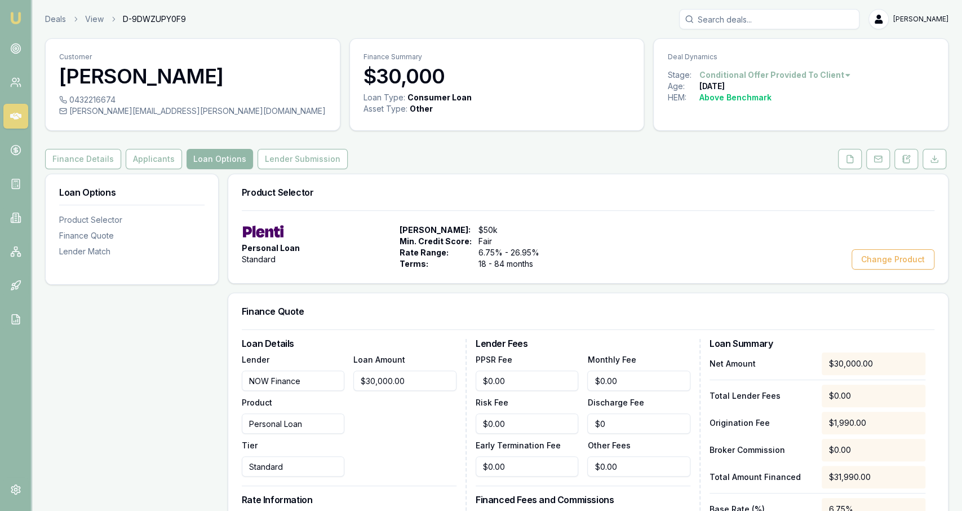
type input "$0.00"
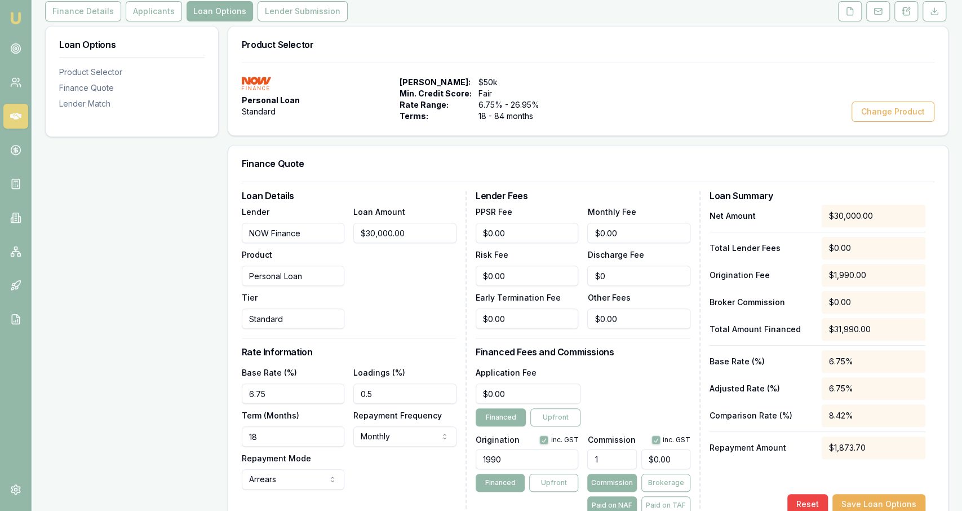
scroll to position [148, 0]
click at [294, 427] on input "18" at bounding box center [293, 436] width 103 height 20
click at [299, 391] on input "6.75" at bounding box center [293, 393] width 103 height 20
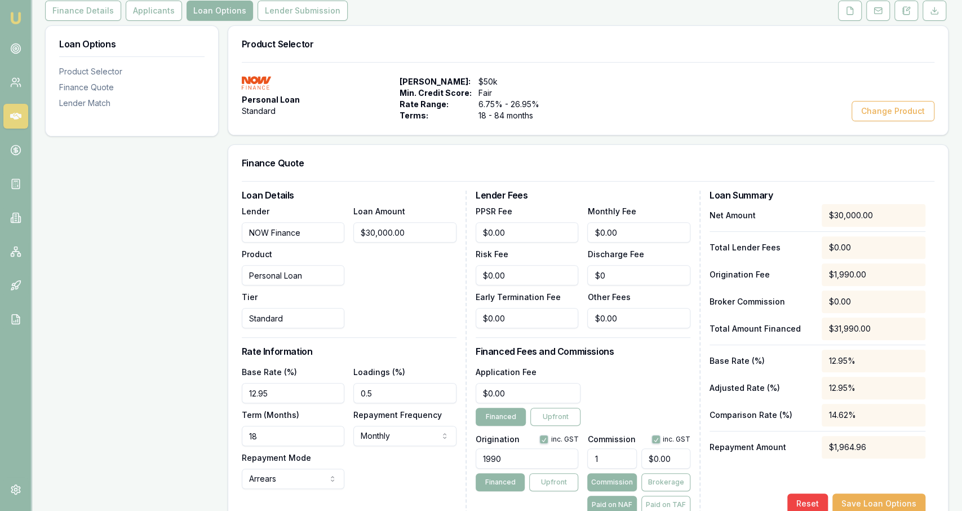
type input "12.95%"
click at [366, 391] on input "0.5" at bounding box center [405, 393] width 103 height 20
type input "5"
type input "0"
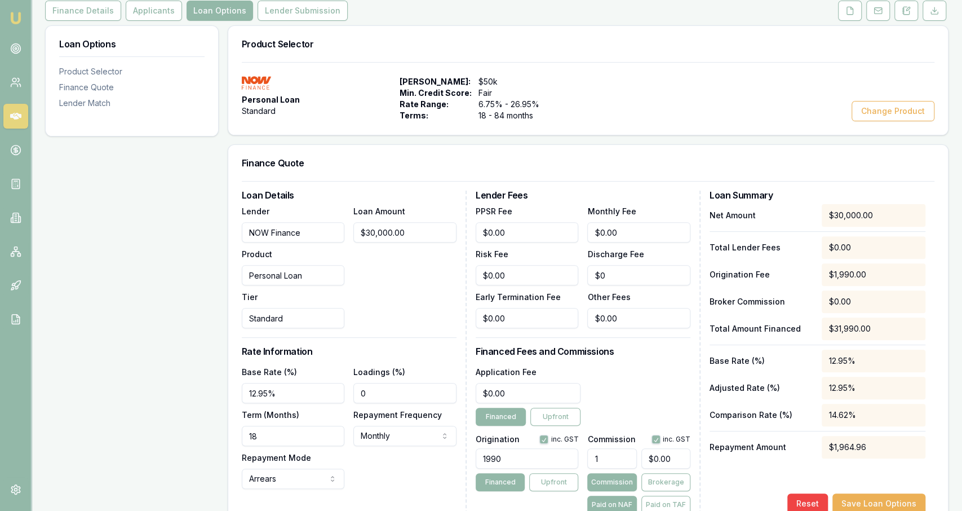
click at [302, 446] on div "Base Rate (%) 12.95% Loadings (%) 0 Term (Months) 18 Repayment Frequency Monthl…" at bounding box center [349, 427] width 215 height 124
click at [302, 441] on input "18" at bounding box center [293, 436] width 103 height 20
type input "84"
click at [200, 432] on div "Loan Options Product Selector Finance Quote Lender Match" at bounding box center [132, 440] width 174 height 831
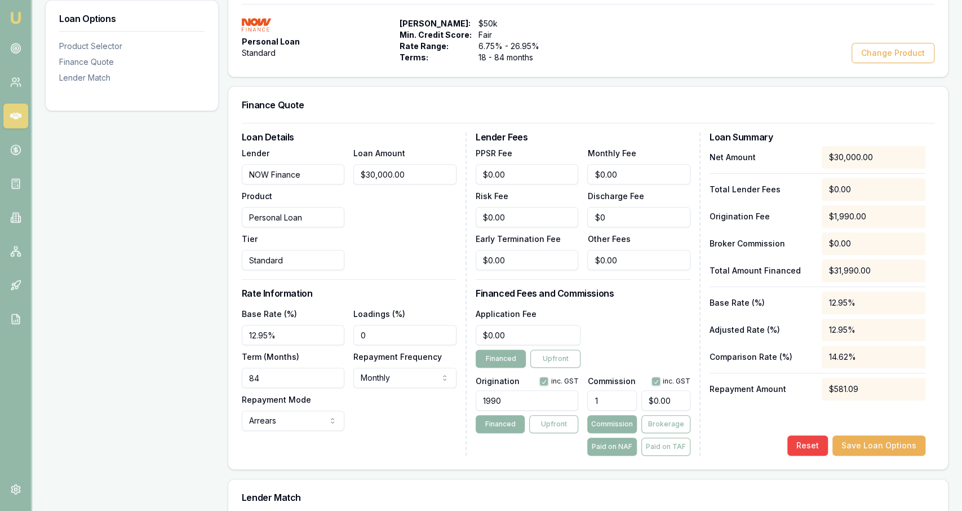
scroll to position [217, 0]
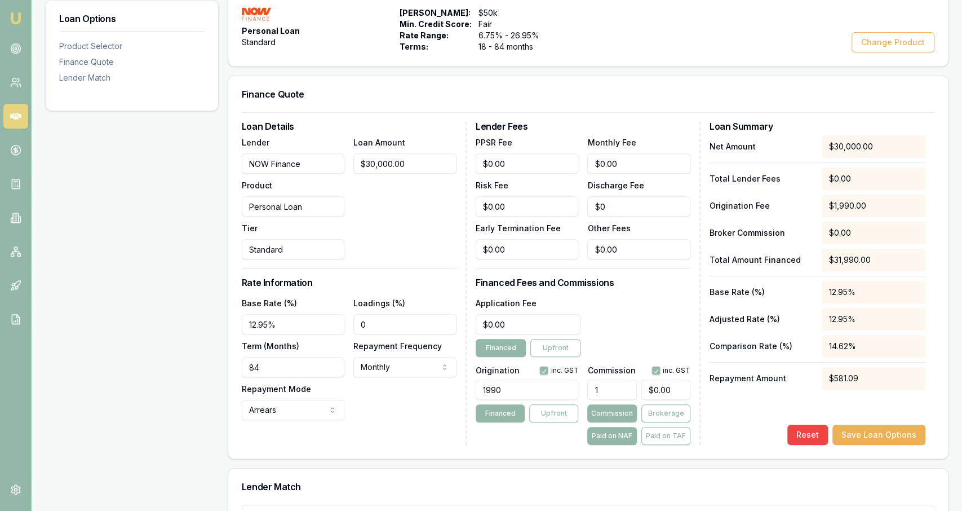
click at [626, 392] on input "1" at bounding box center [612, 389] width 49 height 20
type input "1"
type input "$300.00"
type input "1.00%"
click at [663, 336] on div "Application Fee $0.00 Financed Upfront" at bounding box center [583, 326] width 215 height 61
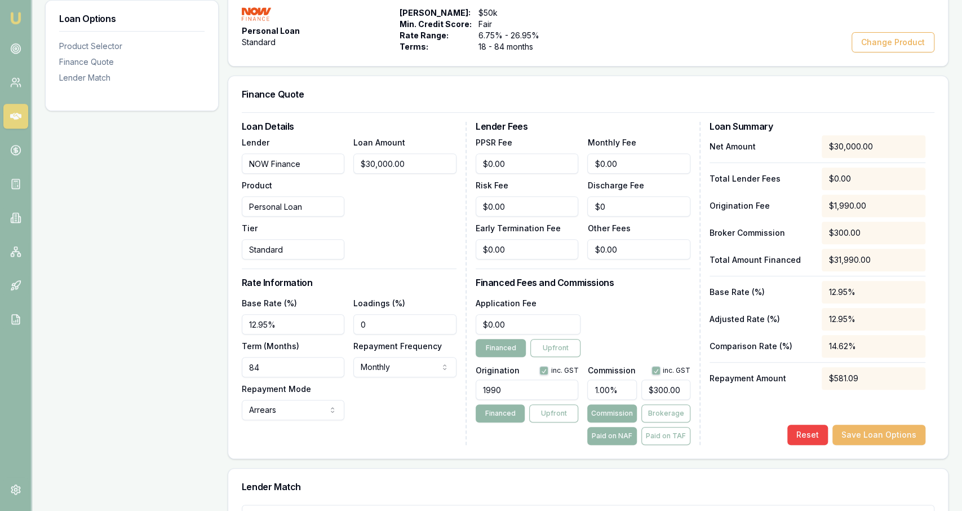
click at [859, 432] on button "Save Loan Options" at bounding box center [879, 435] width 93 height 20
click at [403, 294] on html "Emu Broker Deals View D-9DWZUPY0F9 Jackson Fanfulla Toggle Menu Customer Jeffre…" at bounding box center [481, 38] width 962 height 511
select select "FORTNIGHTLY"
click at [893, 425] on button "Save Loan Options" at bounding box center [879, 435] width 93 height 20
click at [862, 439] on button "Save Loan Options" at bounding box center [879, 435] width 93 height 20
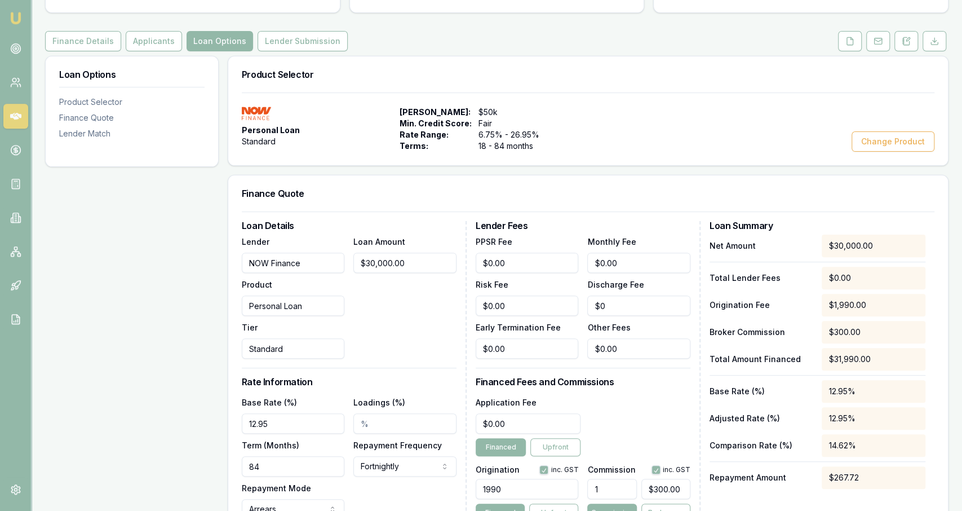
scroll to position [61, 0]
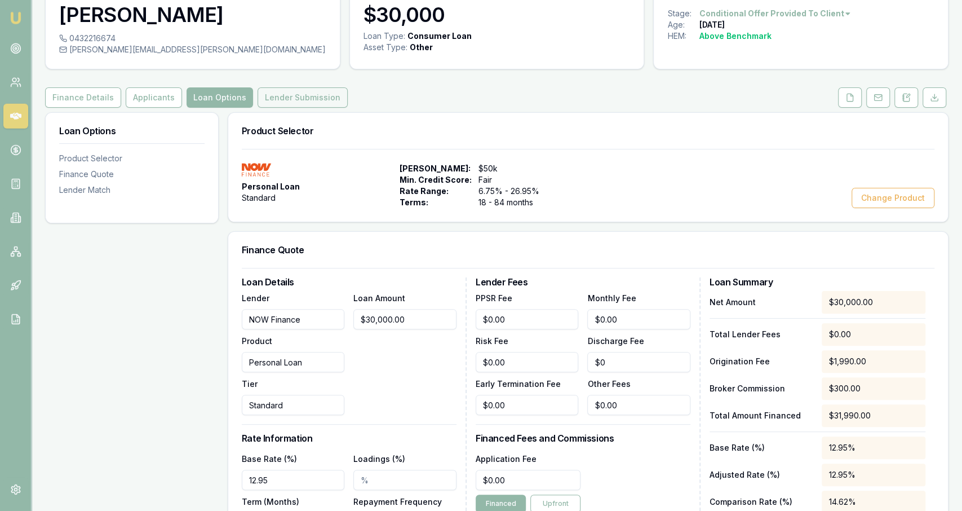
click at [282, 95] on button "Lender Submission" at bounding box center [303, 97] width 90 height 20
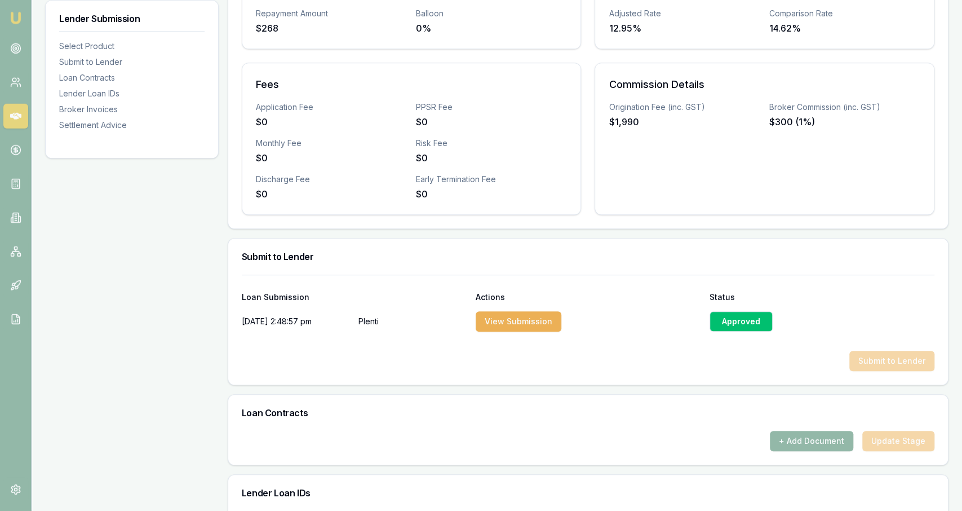
scroll to position [338, 0]
click at [727, 322] on div "Approved" at bounding box center [741, 321] width 63 height 20
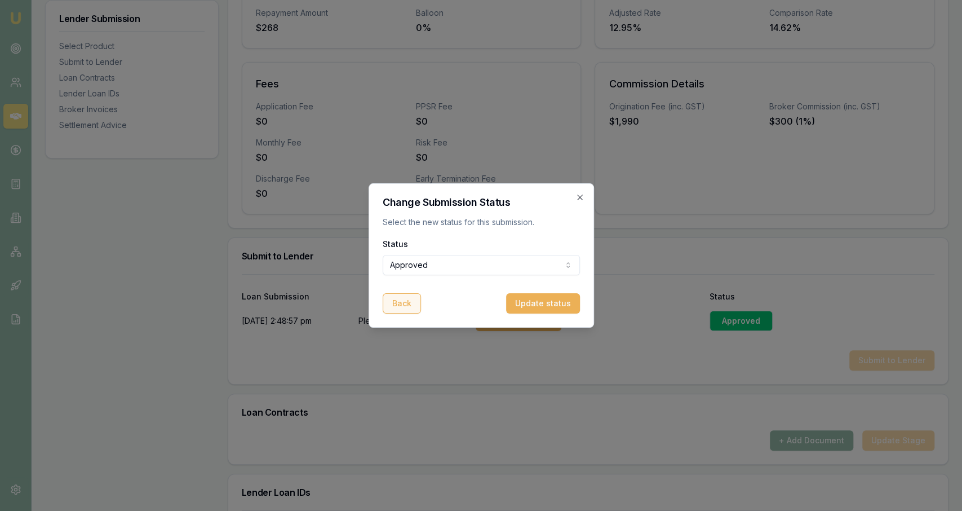
click at [403, 301] on button "Back" at bounding box center [402, 303] width 38 height 20
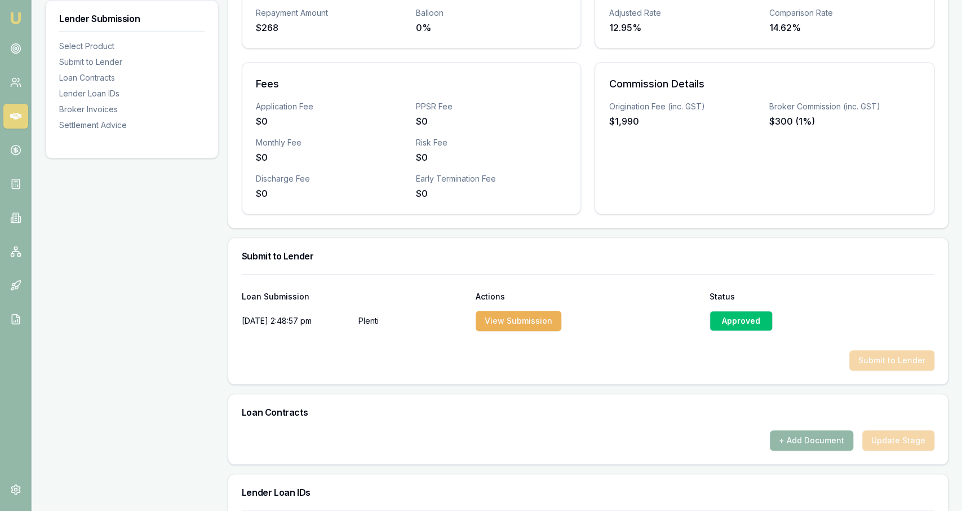
scroll to position [429, 0]
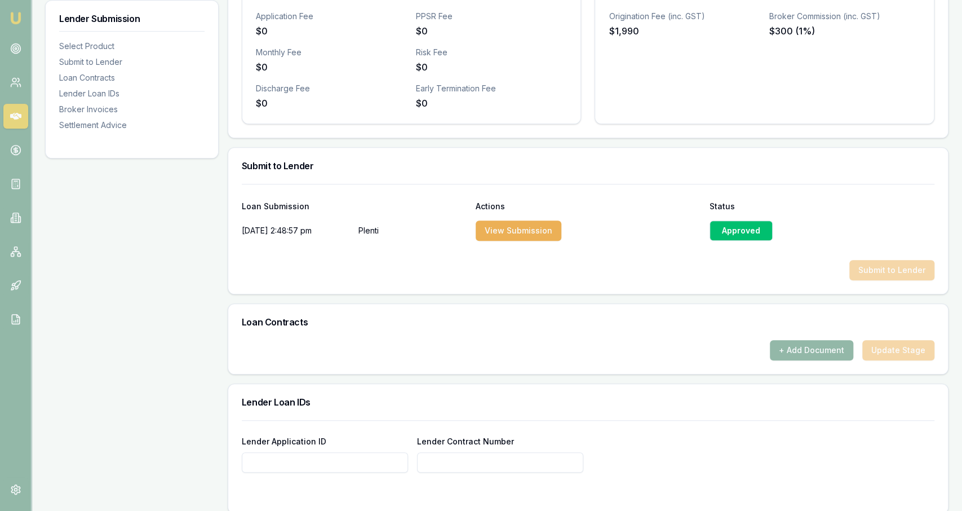
click at [725, 230] on div "Approved" at bounding box center [741, 230] width 63 height 20
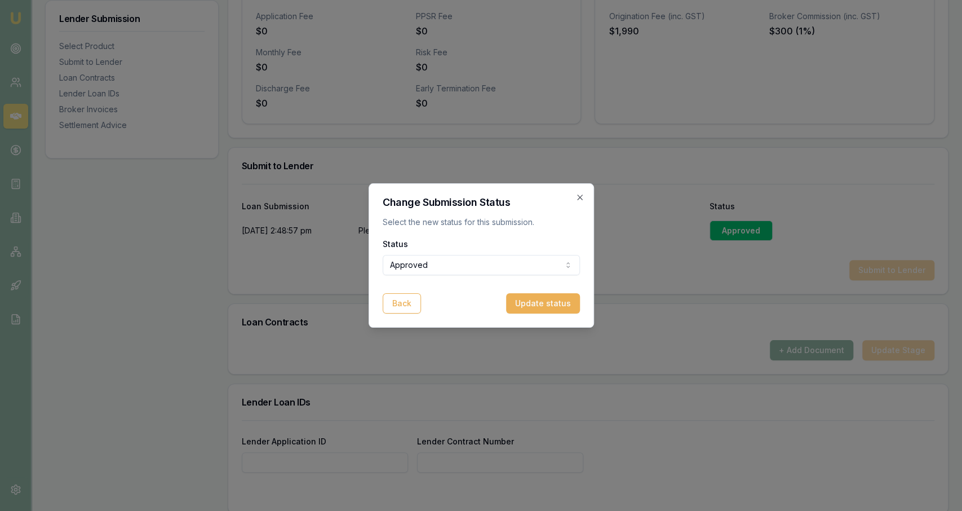
click at [520, 276] on form "Status Approved Pending Approved Rejected Back Update status" at bounding box center [481, 275] width 197 height 77
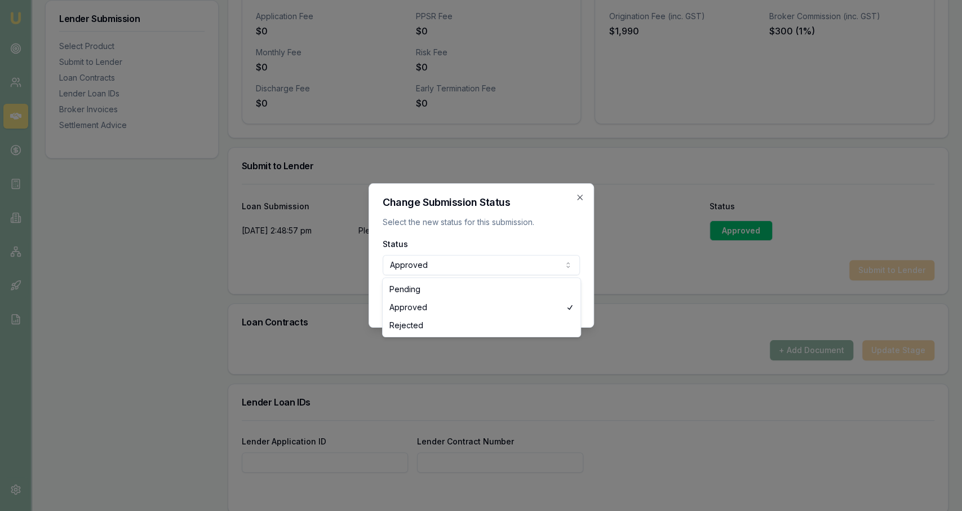
select select "REJECTED"
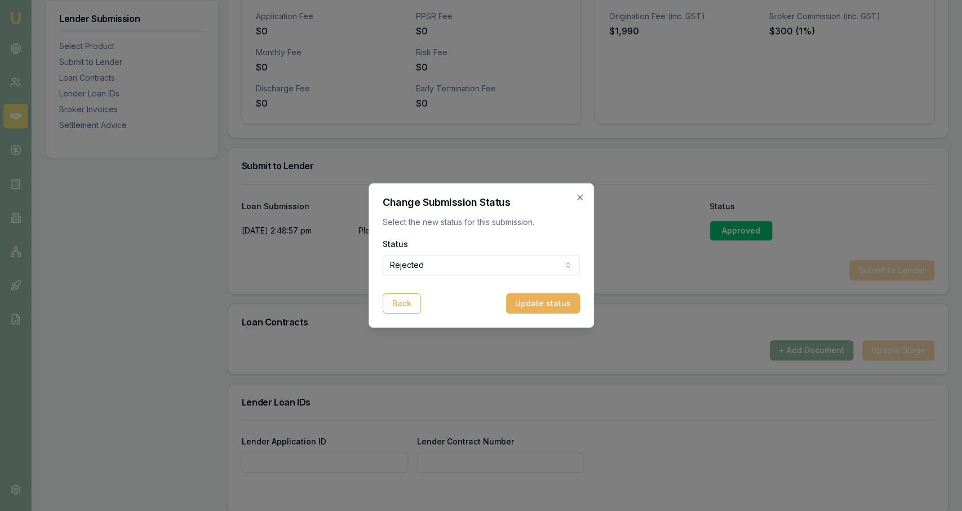
click at [589, 288] on div "Change Submission Status Select the new status for this submission. Status Reje…" at bounding box center [482, 255] width 226 height 144
click at [559, 295] on button "Update status" at bounding box center [543, 303] width 74 height 20
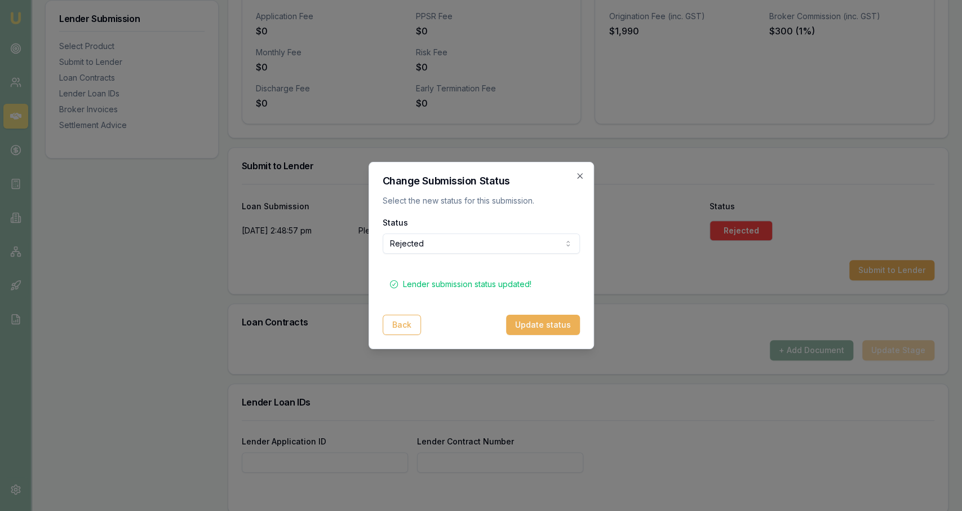
click at [577, 182] on h2 "Change Submission Status" at bounding box center [481, 181] width 197 height 10
click at [581, 174] on icon "button" at bounding box center [580, 175] width 9 height 9
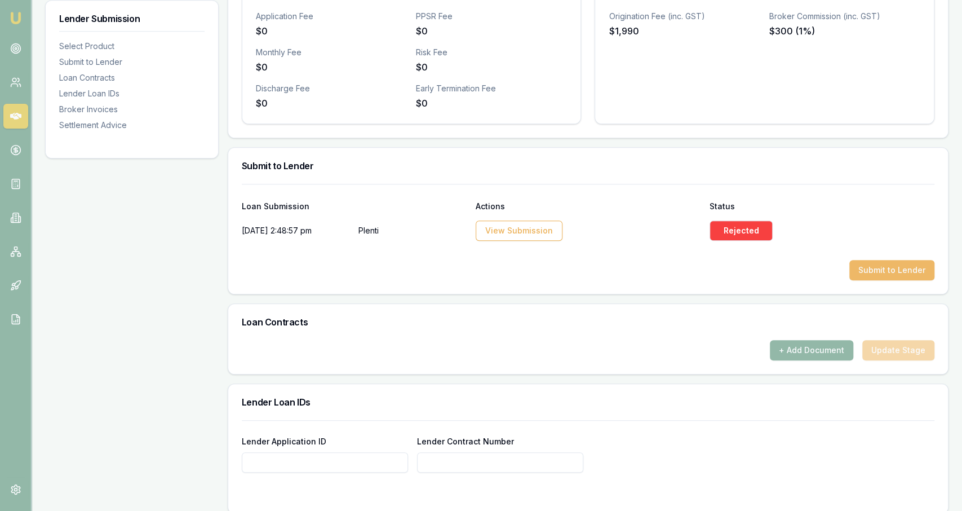
click at [929, 268] on button "Submit to Lender" at bounding box center [892, 270] width 85 height 20
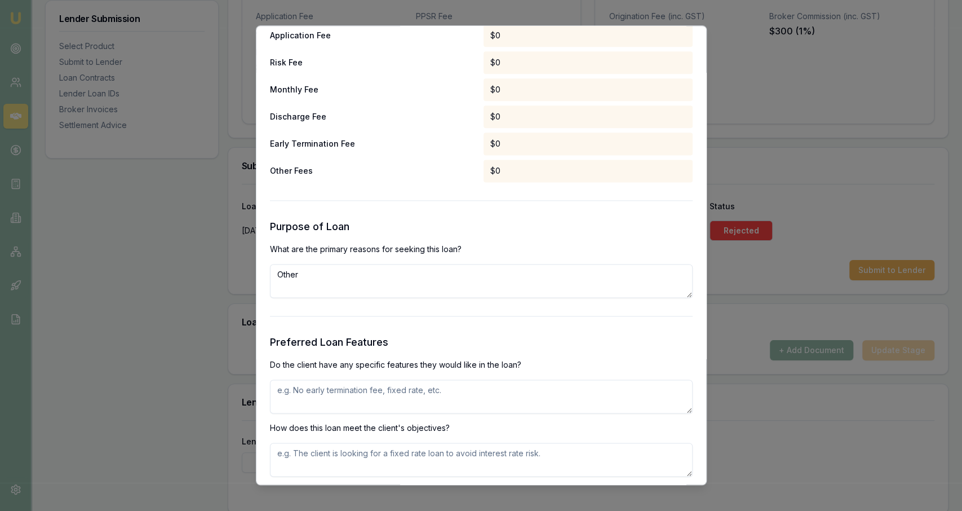
scroll to position [970, 0]
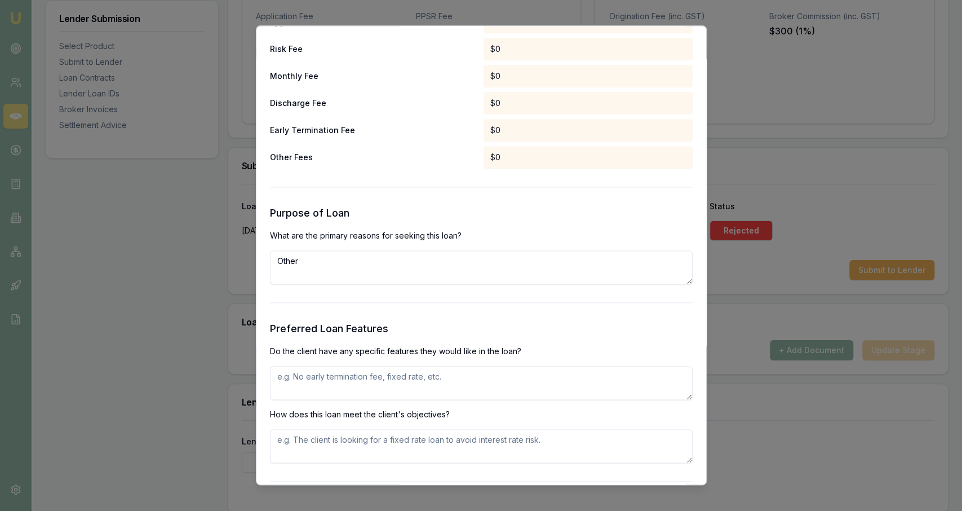
click at [443, 266] on textarea "Other" at bounding box center [481, 267] width 423 height 34
type textarea "Purchase of asset from auction"
type textarea "Ability to pay additional repayments fees or pay out early with little to no ex…"
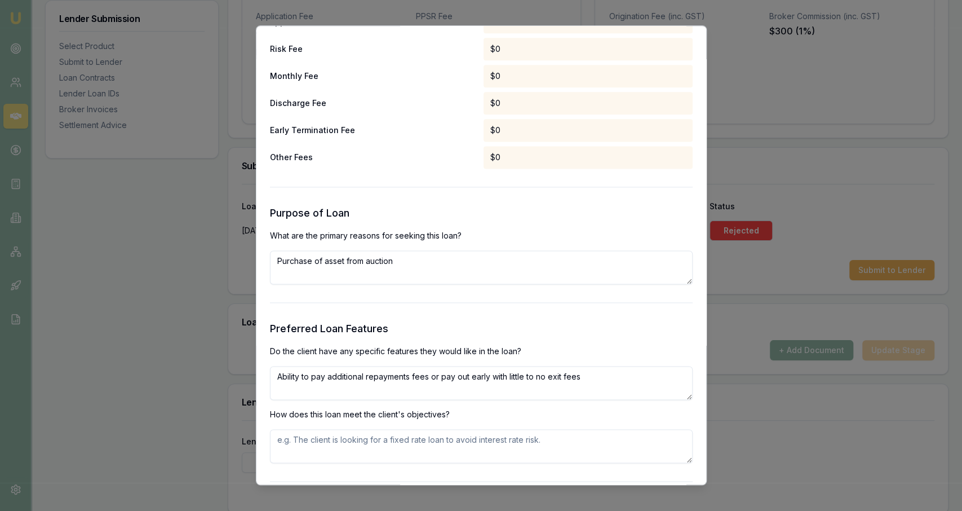
paste textarea "Ability to pay additional repayments fees or pay out early with little to no ex…"
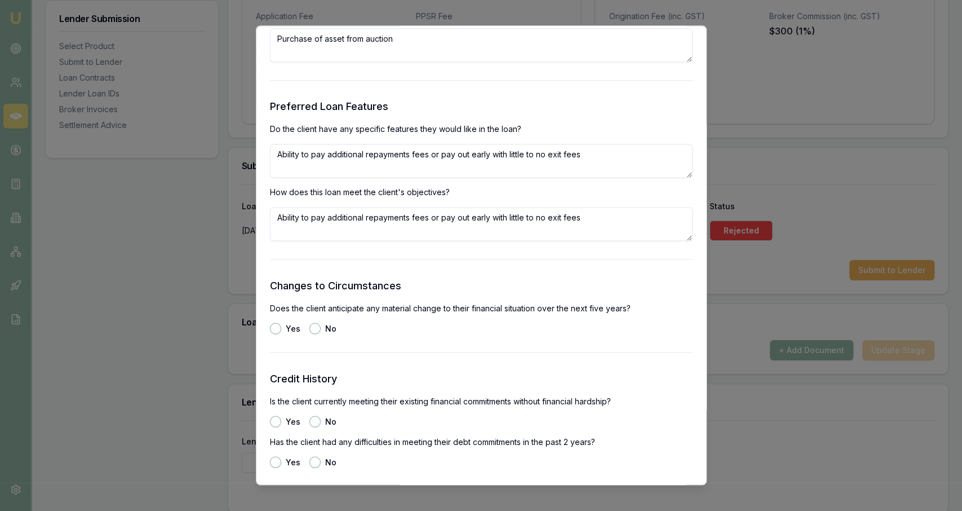
scroll to position [1193, 0]
type textarea "Ability to pay additional repayments fees or pay out early with little to no ex…"
click at [314, 328] on button "No" at bounding box center [315, 326] width 11 height 11
radio input "true"
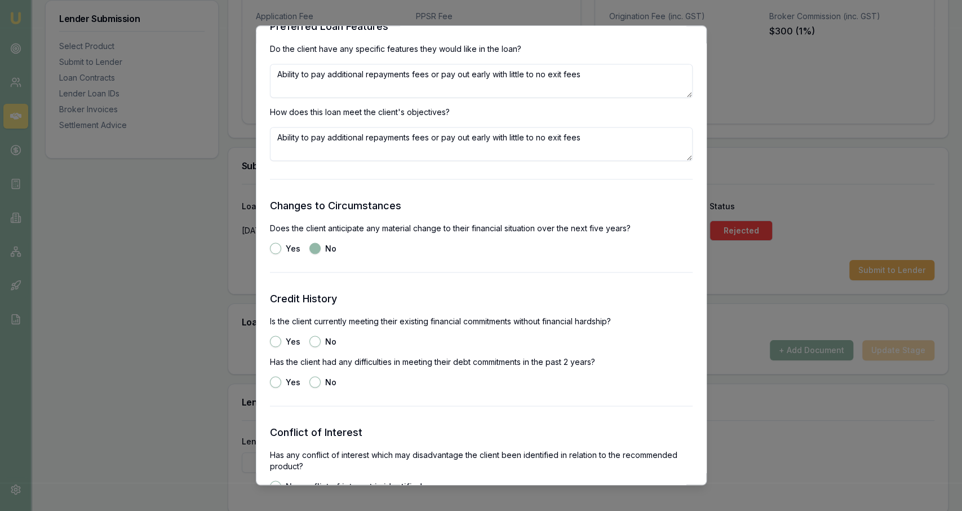
scroll to position [1292, 0]
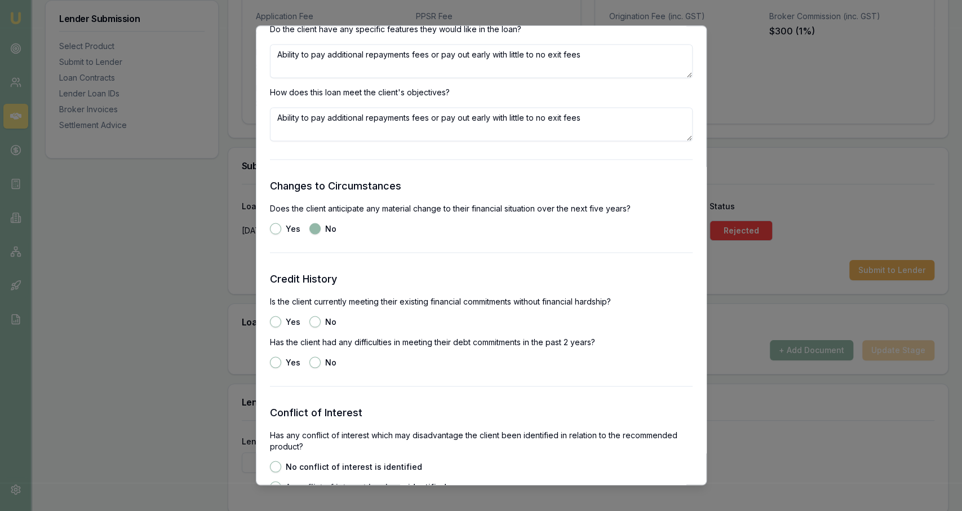
click at [276, 326] on button "Yes" at bounding box center [275, 321] width 11 height 11
radio input "true"
click at [313, 362] on button "No" at bounding box center [315, 361] width 11 height 11
radio input "true"
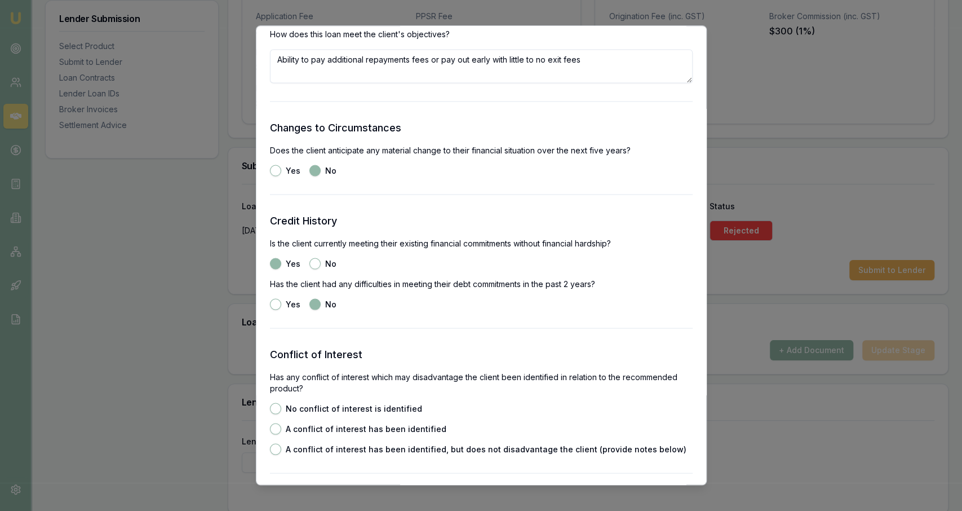
click at [304, 402] on div "Conflict of Interest Has any conflict of interest which may disadvantage the cl…" at bounding box center [481, 400] width 423 height 108
click at [305, 407] on label "No conflict of interest is identified" at bounding box center [354, 408] width 136 height 8
click at [281, 407] on button "No conflict of interest is identified" at bounding box center [275, 408] width 11 height 11
radio input "true"
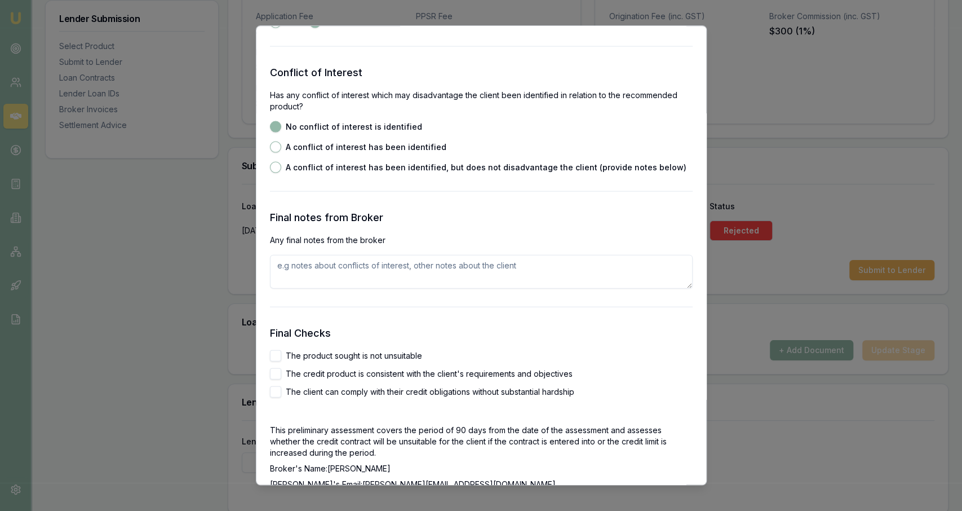
scroll to position [1632, 0]
click at [350, 355] on label "The product sought is not unsuitable" at bounding box center [354, 355] width 136 height 8
click at [281, 355] on button "The product sought is not unsuitable" at bounding box center [275, 355] width 11 height 11
checkbox input "true"
click at [346, 373] on label "The credit product is consistent with the client's requirements and objectives" at bounding box center [429, 373] width 287 height 8
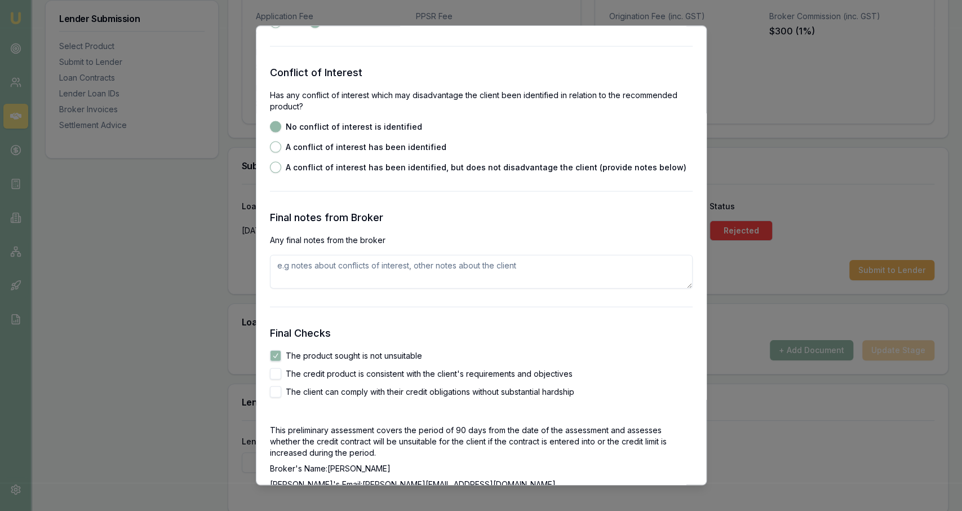
click at [281, 373] on button "The credit product is consistent with the client's requirements and objectives" at bounding box center [275, 373] width 11 height 11
checkbox input "true"
click at [344, 392] on label "The client can comply with their credit obligations without substantial hardship" at bounding box center [430, 391] width 289 height 8
click at [281, 392] on button "The client can comply with their credit obligations without substantial hardship" at bounding box center [275, 391] width 11 height 11
checkbox input "true"
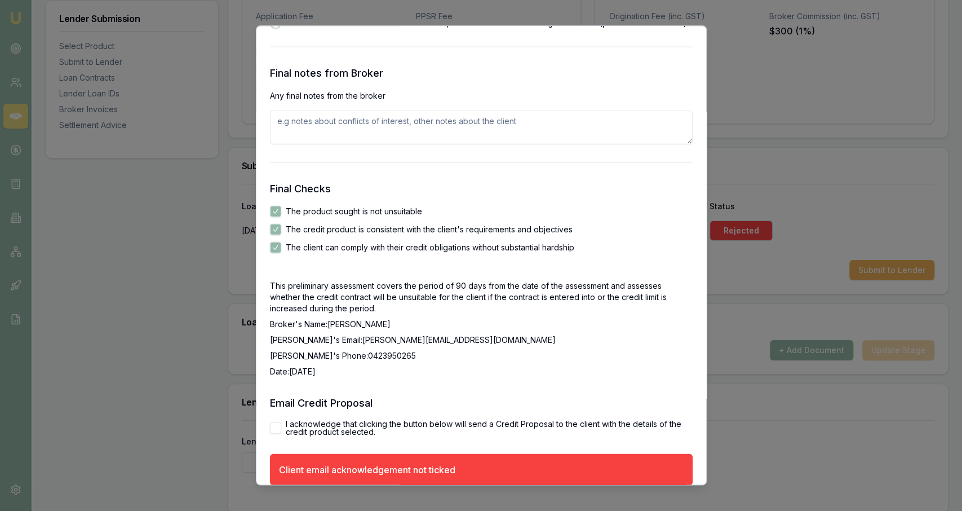
click at [337, 428] on label "I acknowledge that clicking the button below will send a Credit Proposal to the…" at bounding box center [489, 427] width 407 height 16
click at [281, 428] on button "I acknowledge that clicking the button below will send a Credit Proposal to the…" at bounding box center [275, 427] width 11 height 11
checkbox input "true"
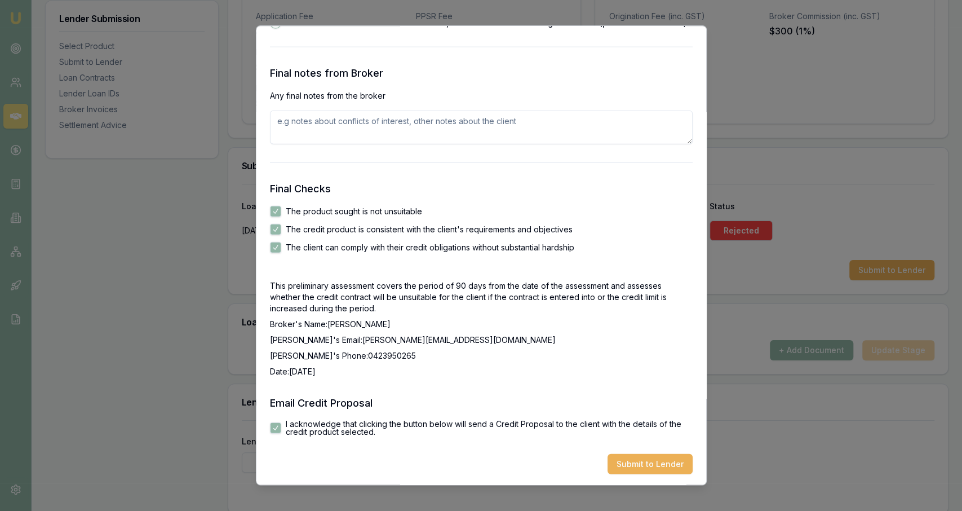
scroll to position [1778, 0]
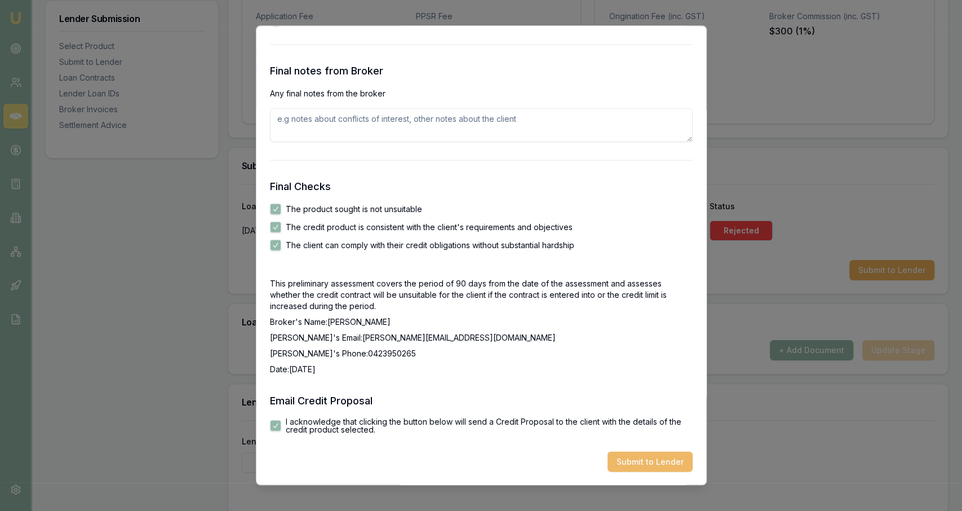
click at [644, 471] on button "Submit to Lender" at bounding box center [650, 461] width 85 height 20
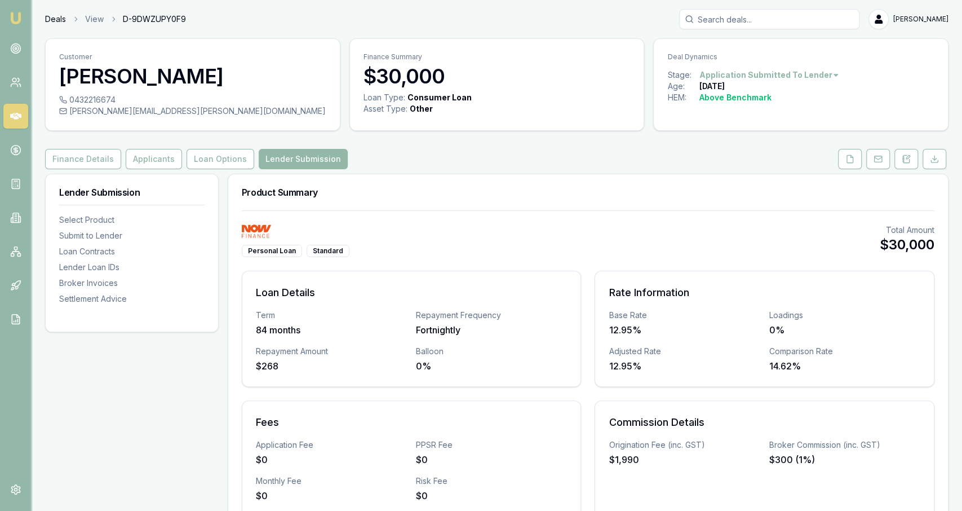
click at [57, 17] on link "Deals" at bounding box center [55, 19] width 21 height 11
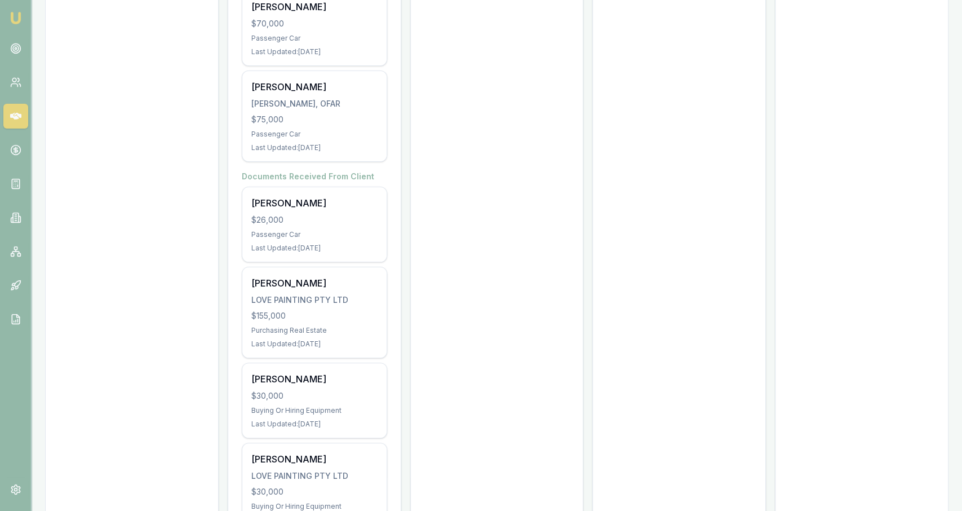
scroll to position [2985, 0]
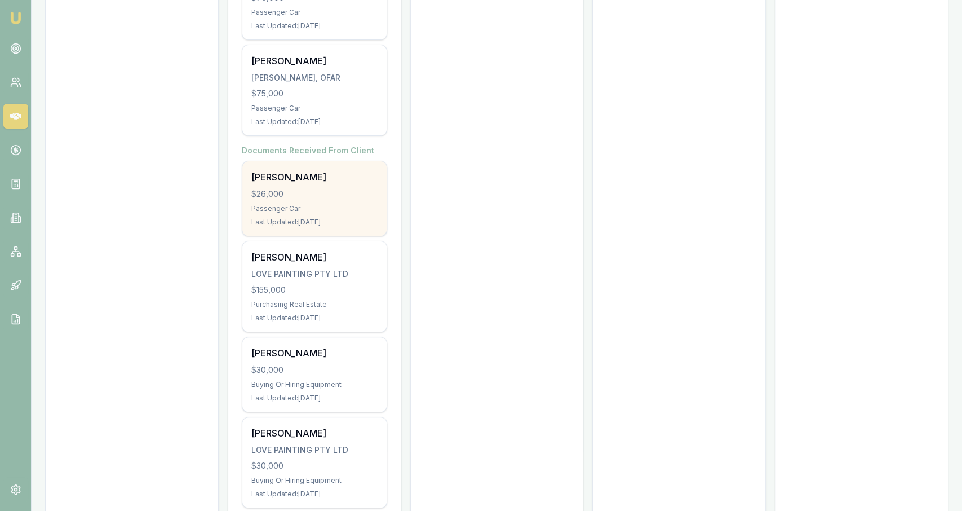
click at [289, 188] on div "$26,000" at bounding box center [314, 193] width 126 height 11
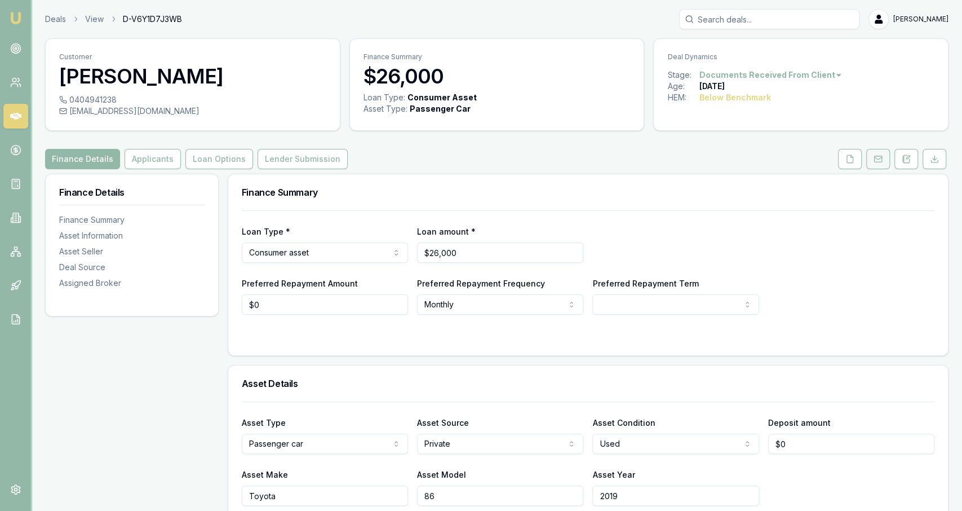
click at [875, 157] on rect at bounding box center [878, 159] width 7 height 6
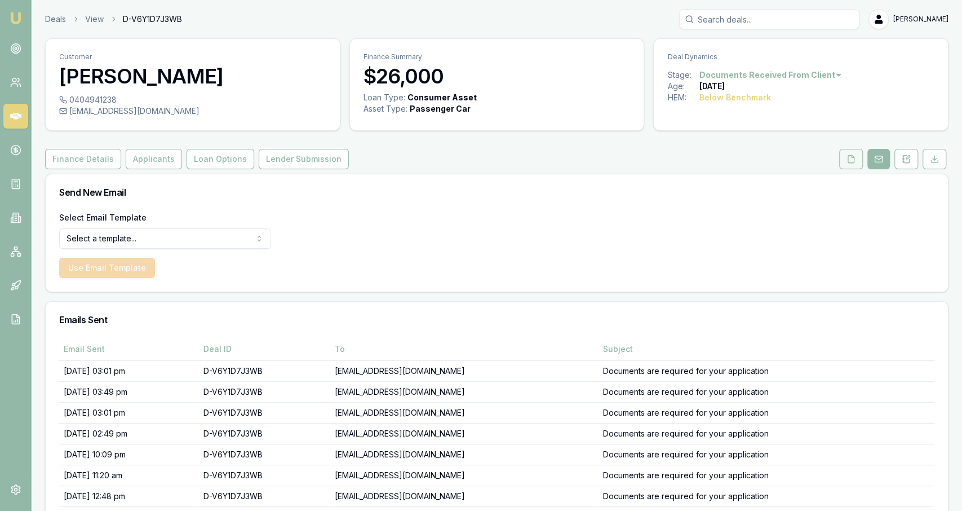
click at [846, 167] on button at bounding box center [852, 159] width 24 height 20
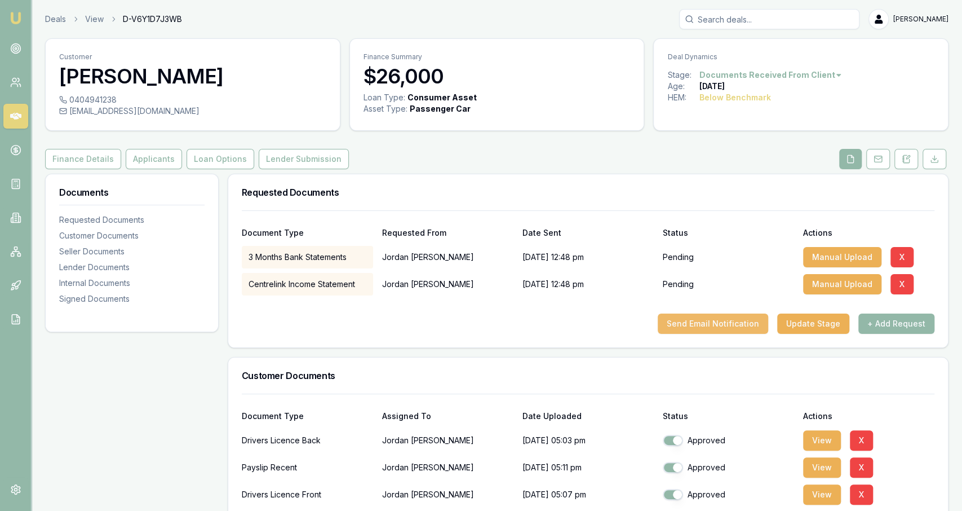
click at [730, 329] on button "Send Email Notification" at bounding box center [713, 323] width 111 height 20
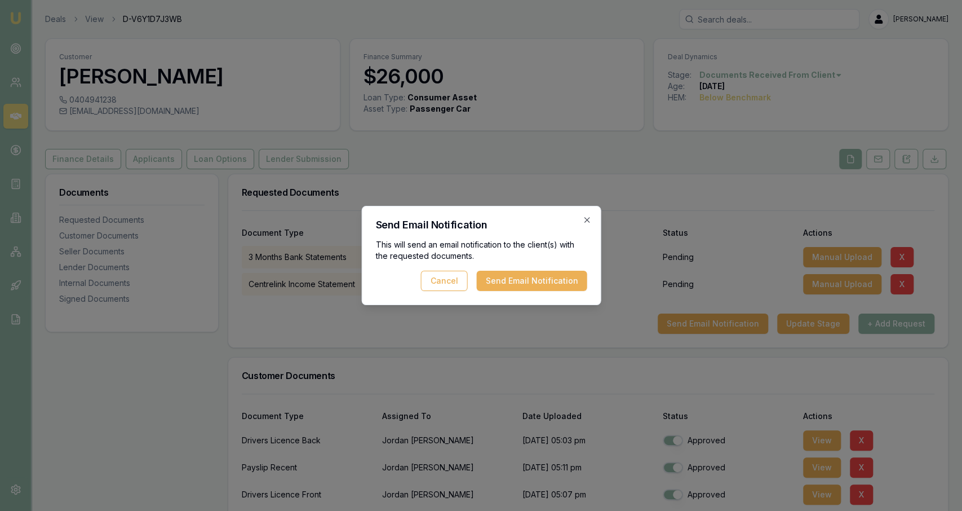
click at [544, 268] on div "This will send an email notification to the client(s) with the requested docume…" at bounding box center [481, 265] width 211 height 52
click at [549, 281] on button "Send Email Notification" at bounding box center [531, 281] width 111 height 20
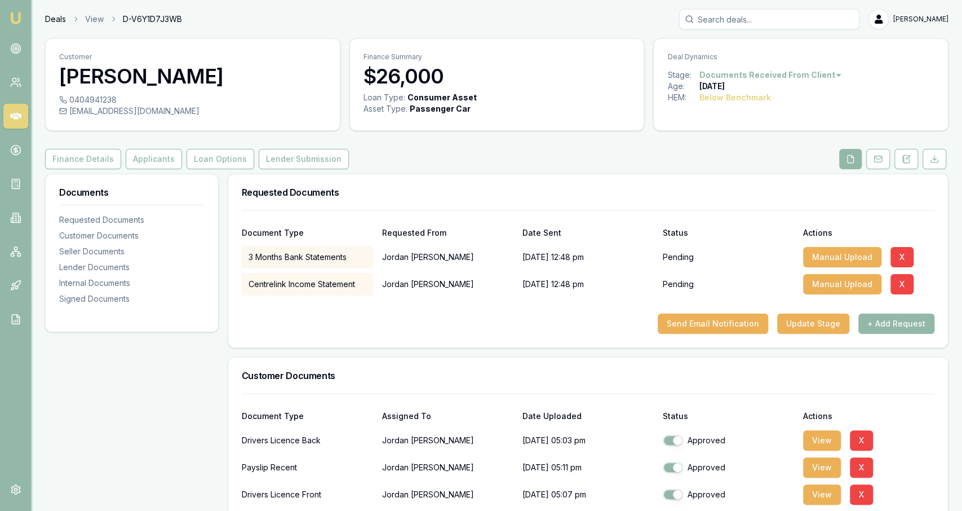
click at [56, 18] on link "Deals" at bounding box center [55, 19] width 21 height 11
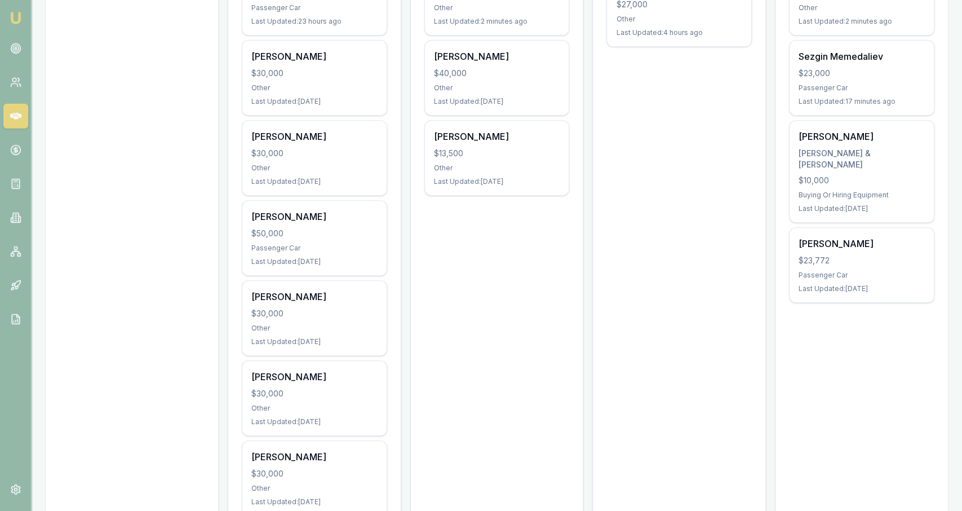
scroll to position [299, 0]
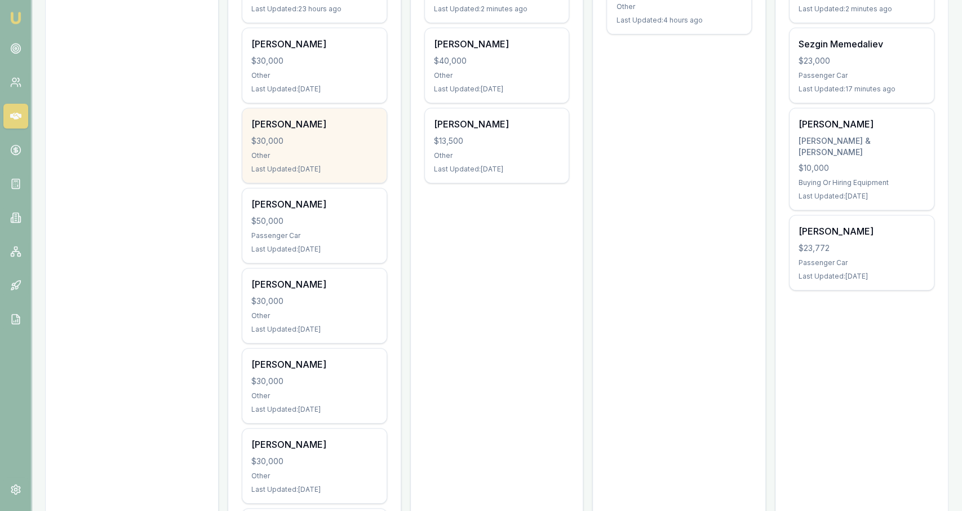
click at [352, 170] on div "Last Updated: 2 days ago" at bounding box center [314, 169] width 126 height 9
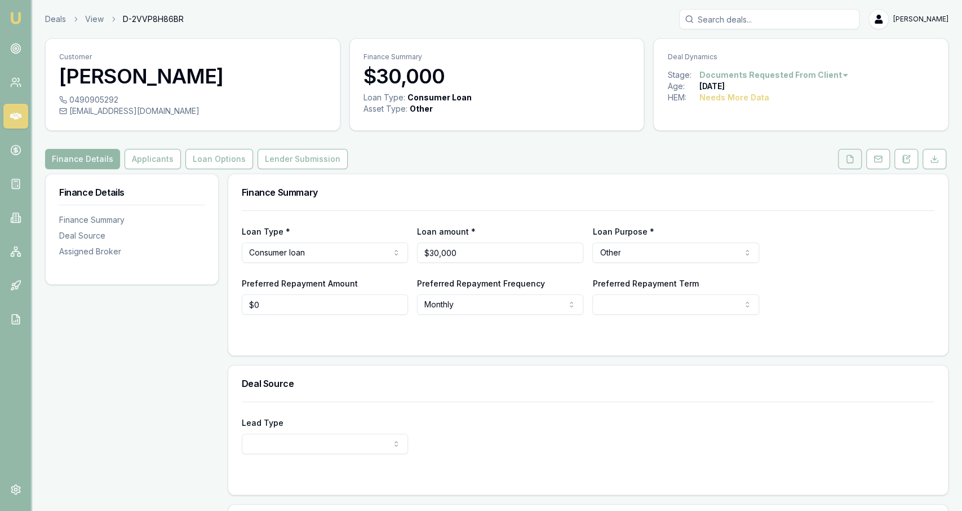
click at [850, 164] on button at bounding box center [850, 159] width 24 height 20
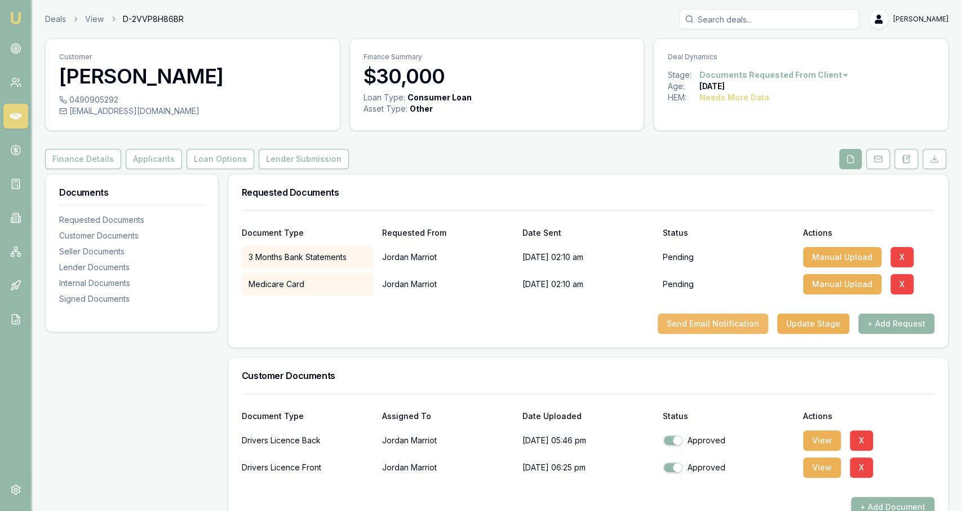
click at [734, 320] on button "Send Email Notification" at bounding box center [713, 323] width 111 height 20
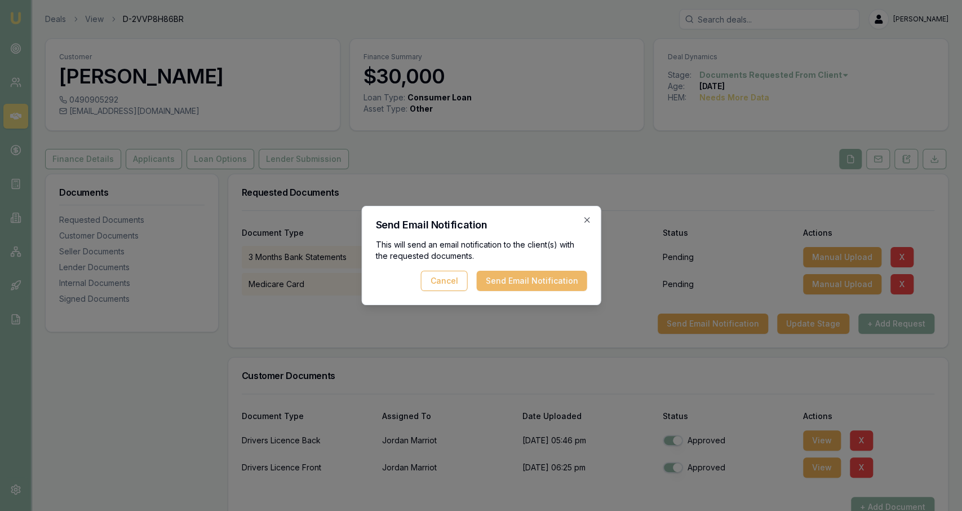
click at [576, 282] on button "Send Email Notification" at bounding box center [531, 281] width 111 height 20
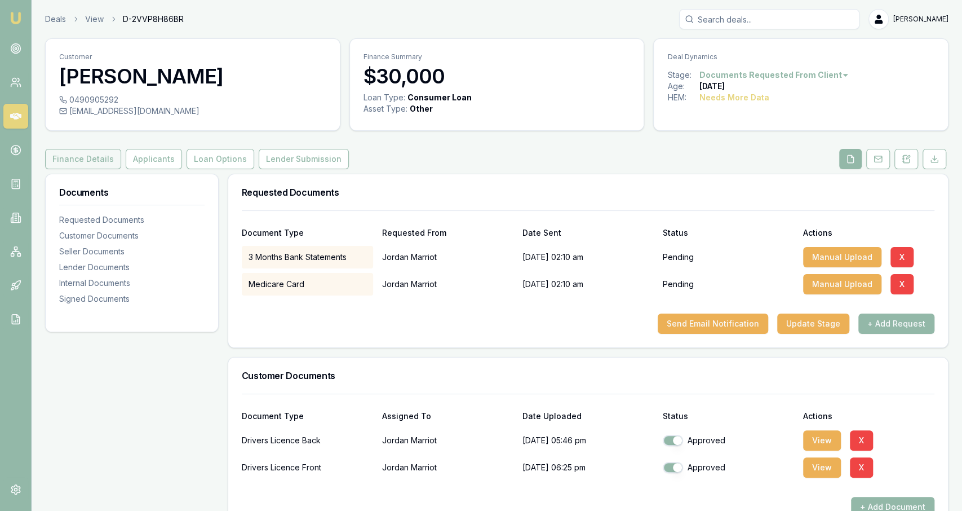
click at [98, 161] on button "Finance Details" at bounding box center [83, 159] width 76 height 20
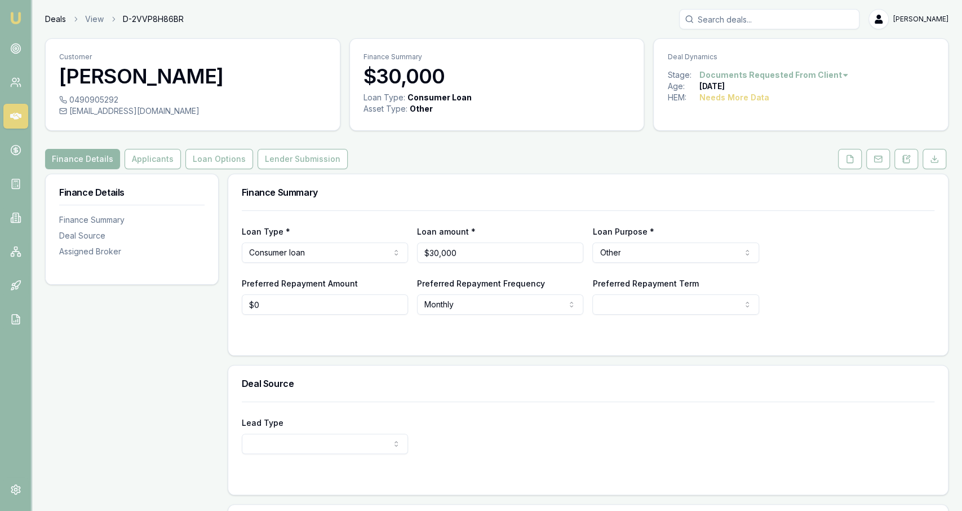
click at [53, 19] on link "Deals" at bounding box center [55, 19] width 21 height 11
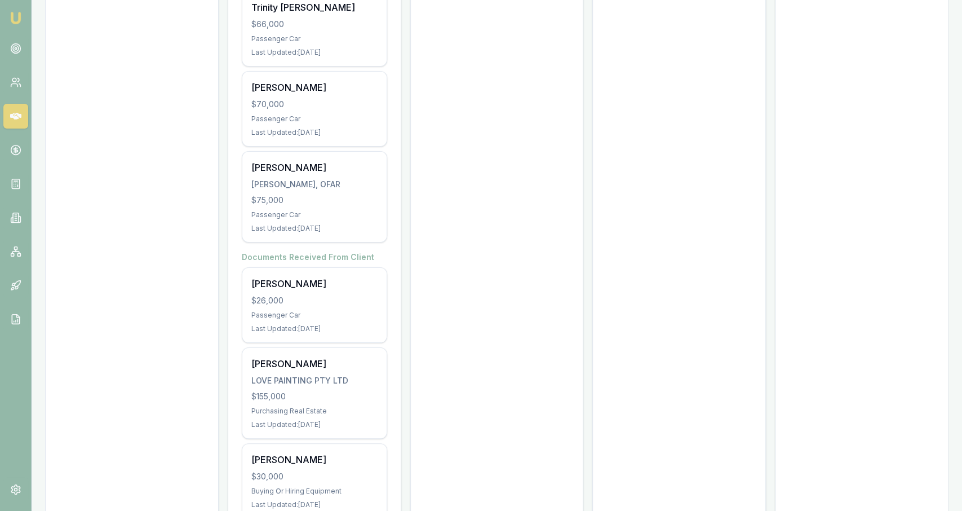
scroll to position [2985, 0]
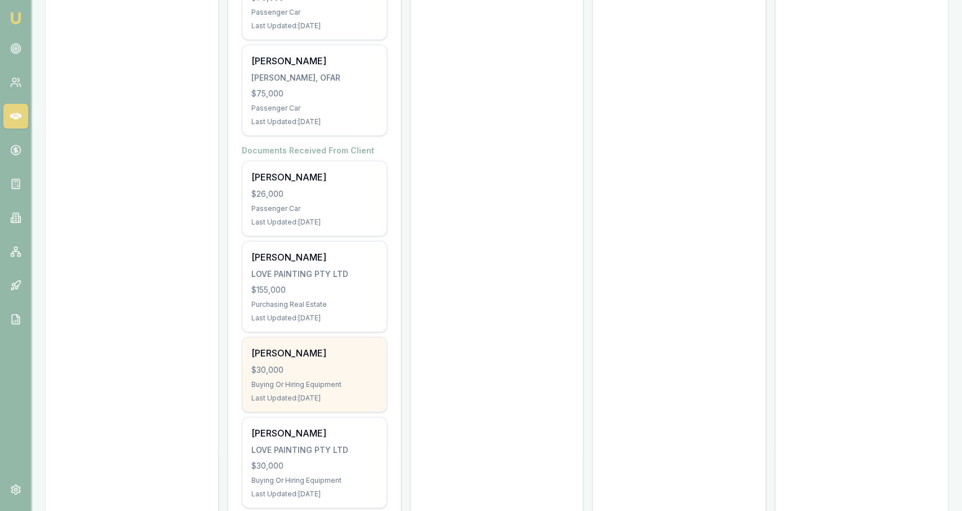
click at [382, 337] on div "James Taylor $30,000 Buying Or Hiring Equipment Last Updated: 36 days ago" at bounding box center [314, 374] width 144 height 74
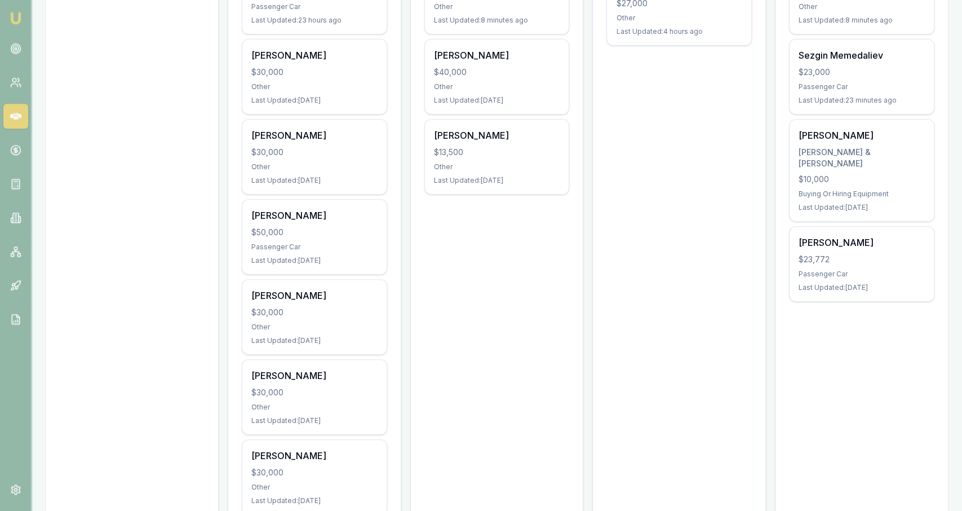
scroll to position [0, 0]
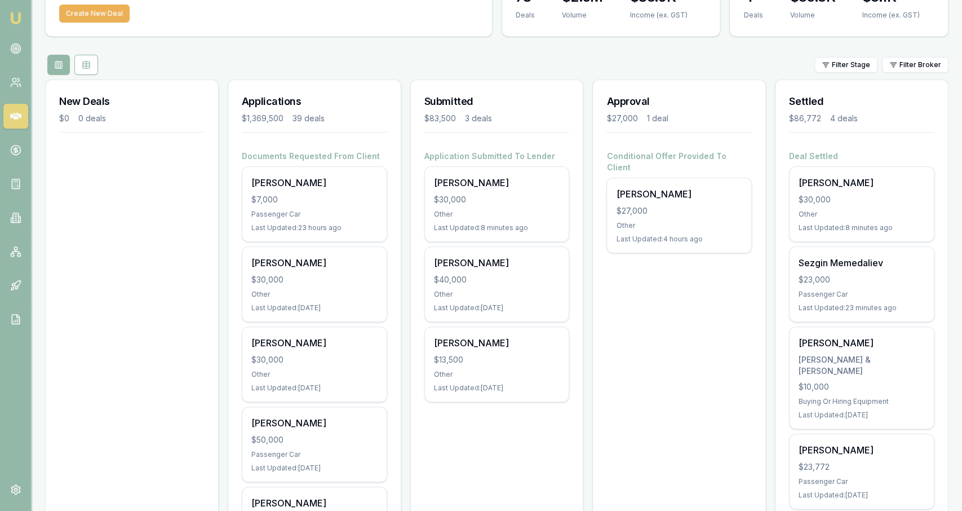
scroll to position [81, 0]
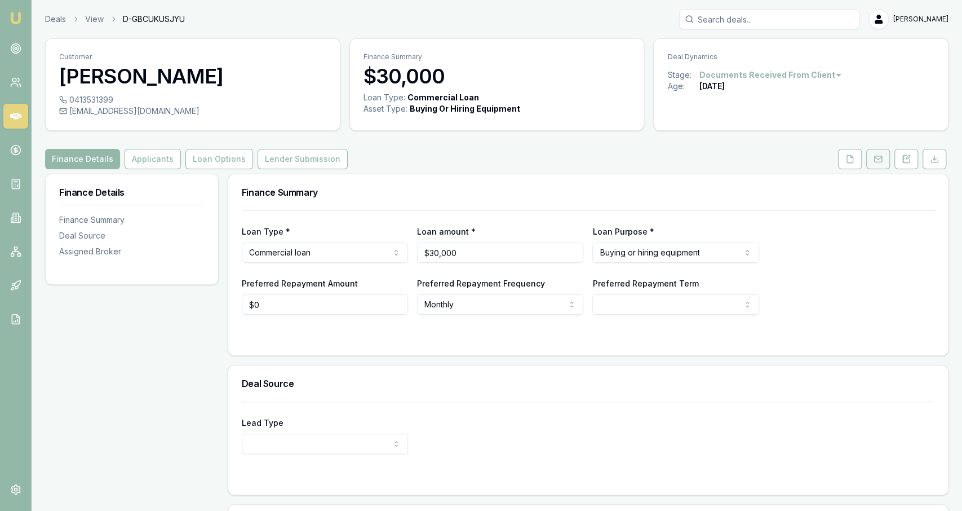
click at [879, 156] on rect at bounding box center [878, 159] width 7 height 6
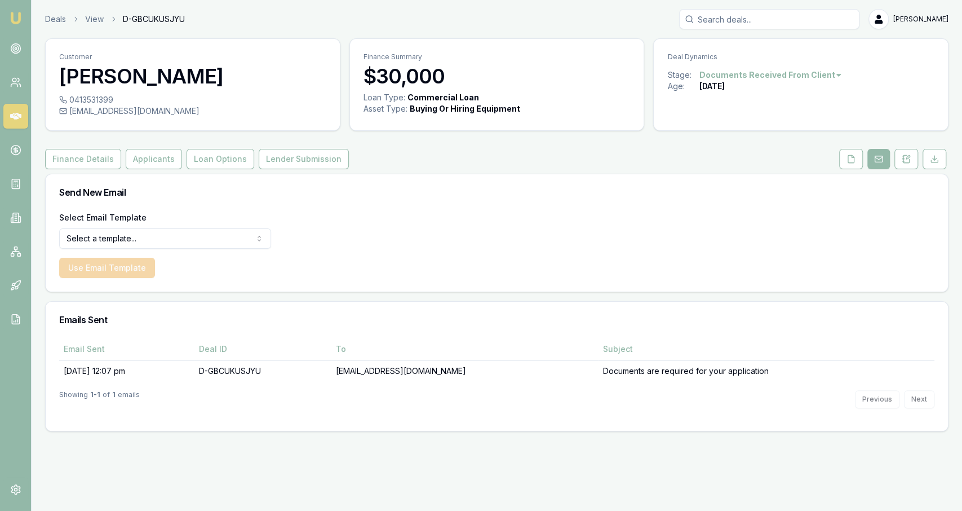
click at [55, 25] on div "Deals View D-[PERSON_NAME] [PERSON_NAME] Fanfulla" at bounding box center [497, 19] width 904 height 20
click at [55, 24] on link "Deals" at bounding box center [55, 19] width 21 height 11
